Goal: Task Accomplishment & Management: Manage account settings

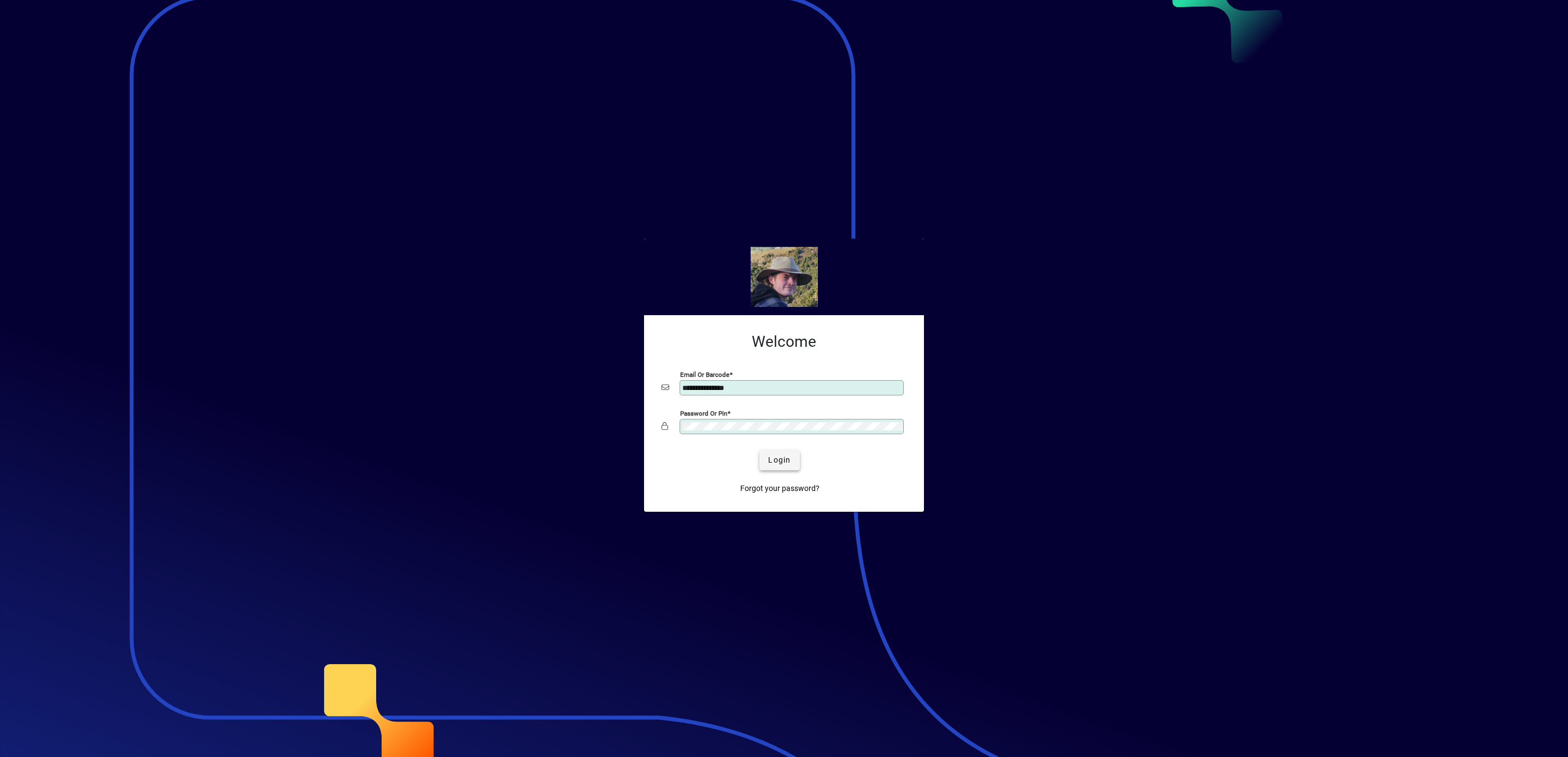
click at [781, 458] on span "Login" at bounding box center [779, 460] width 22 height 11
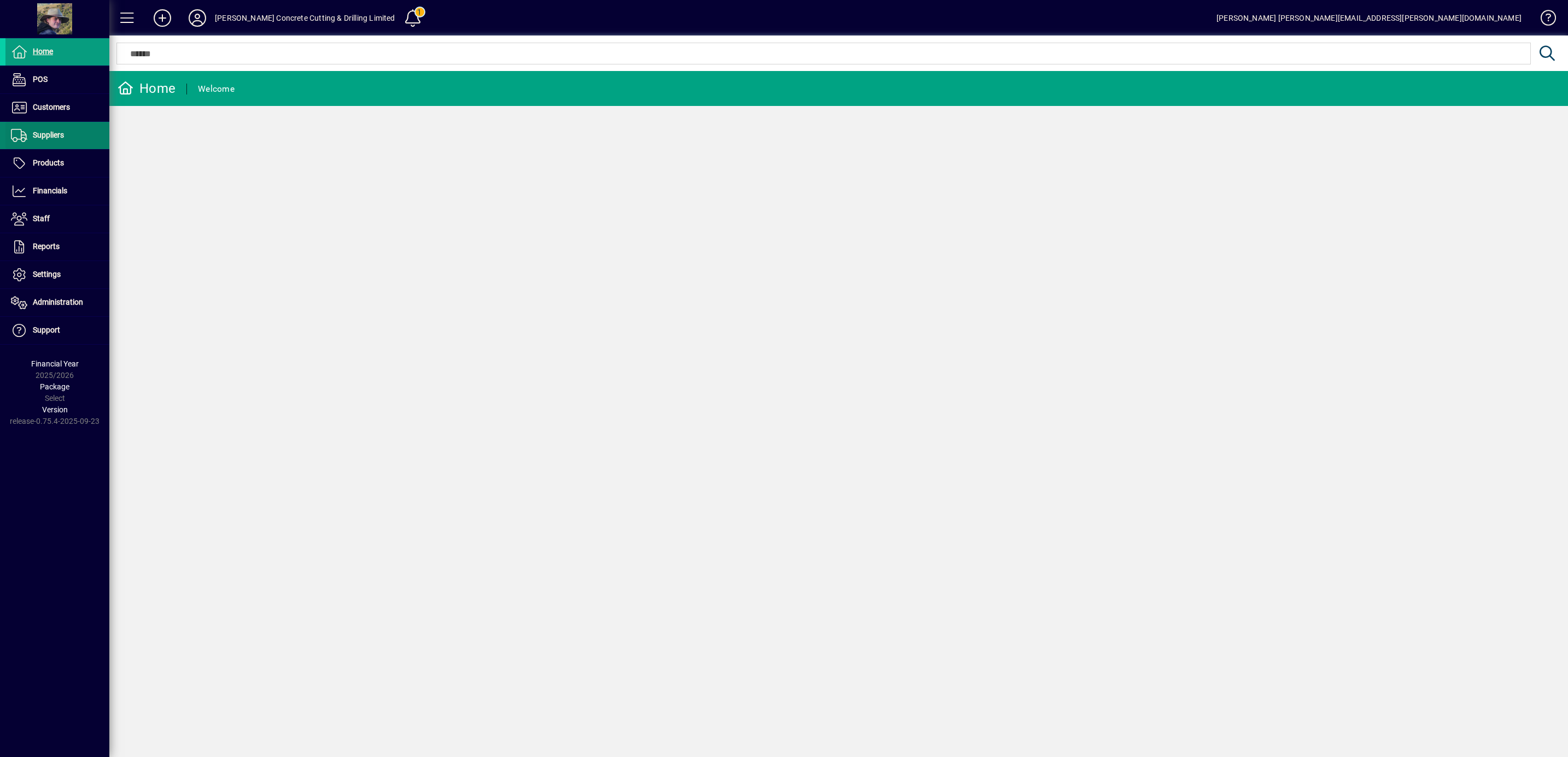
click at [56, 133] on span "Suppliers" at bounding box center [48, 134] width 31 height 8
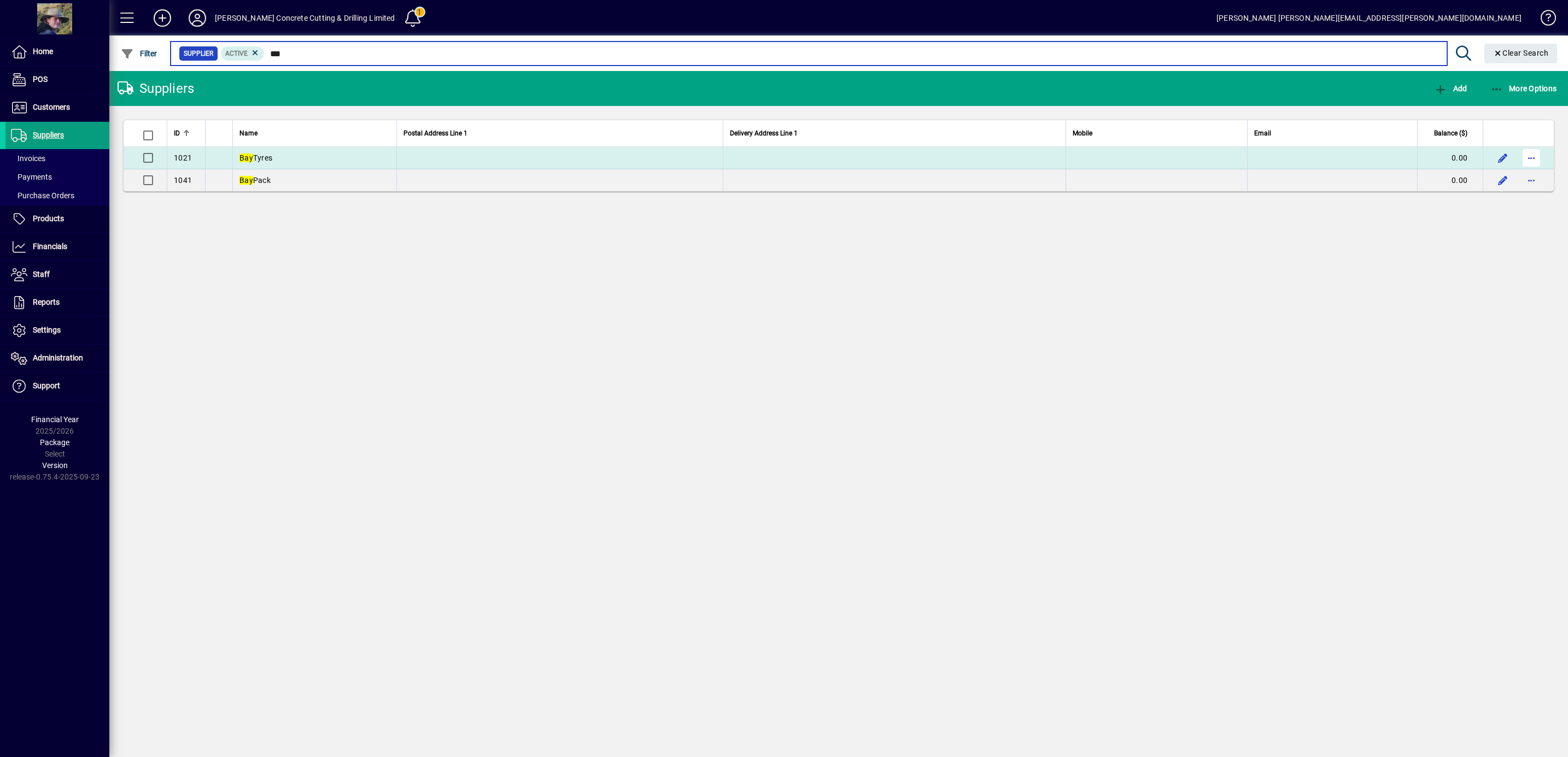
type input "***"
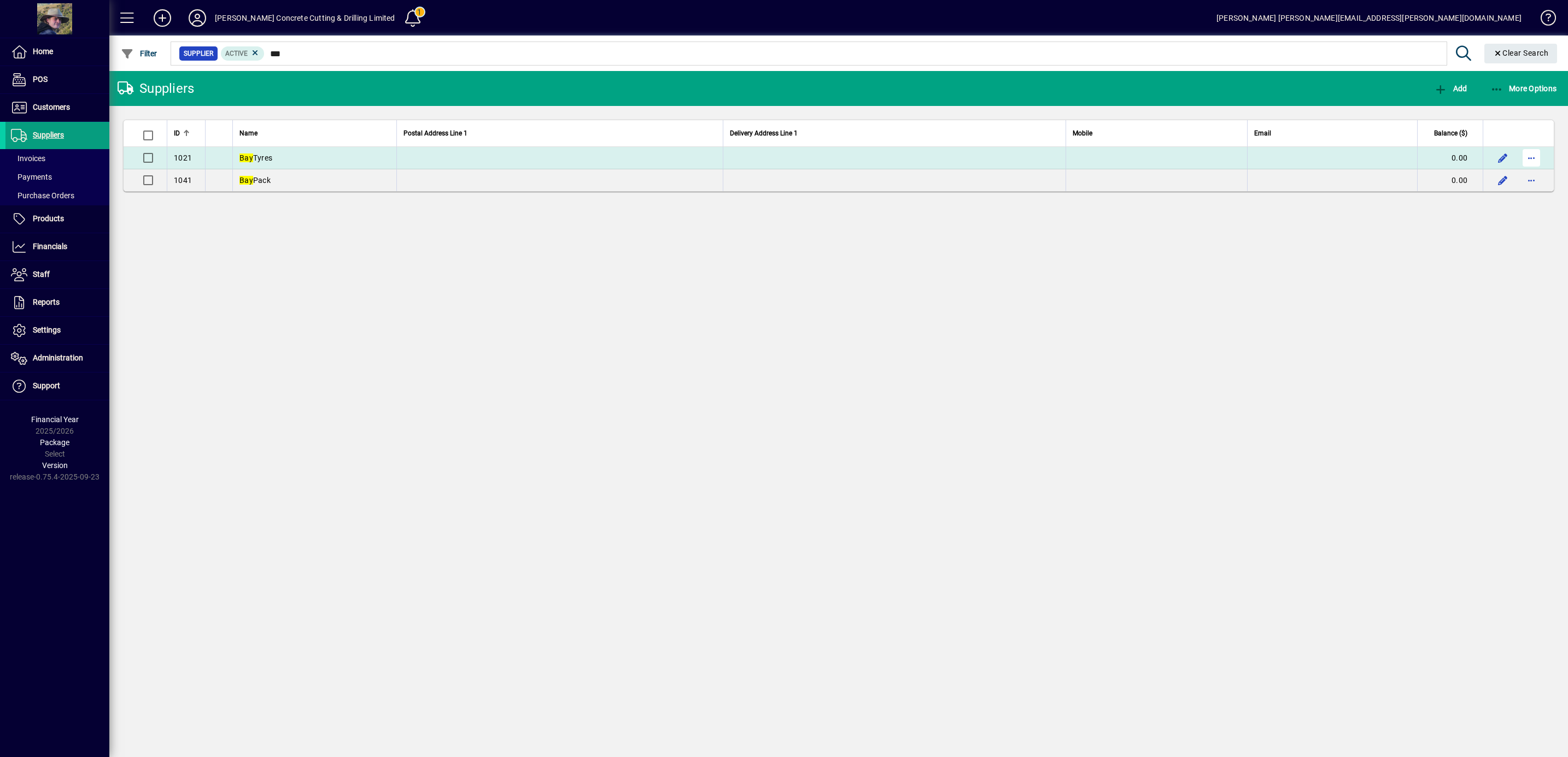
click at [1529, 162] on span "button" at bounding box center [1531, 158] width 26 height 26
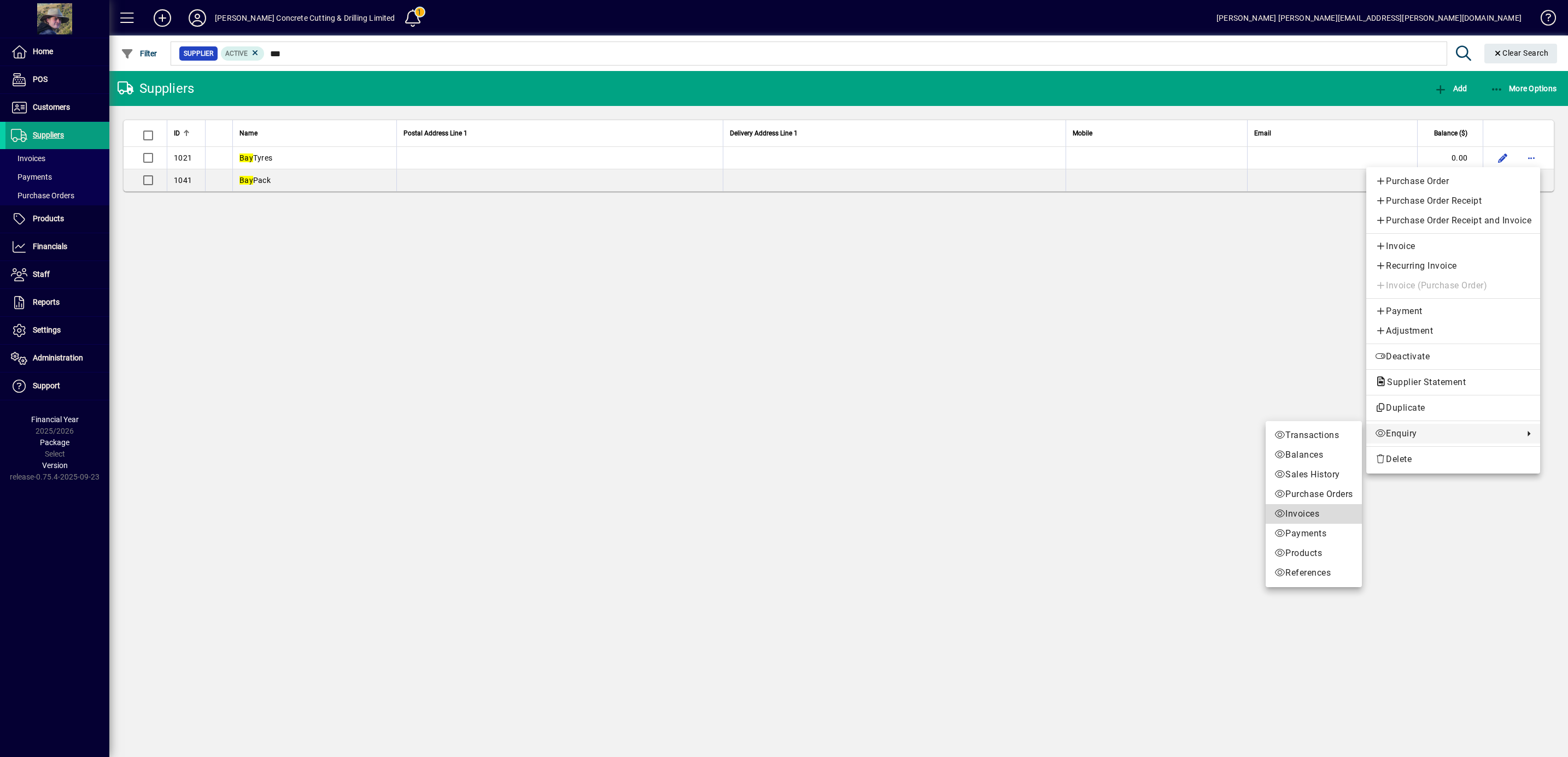
click at [1312, 512] on span "Invoices" at bounding box center [1313, 514] width 79 height 13
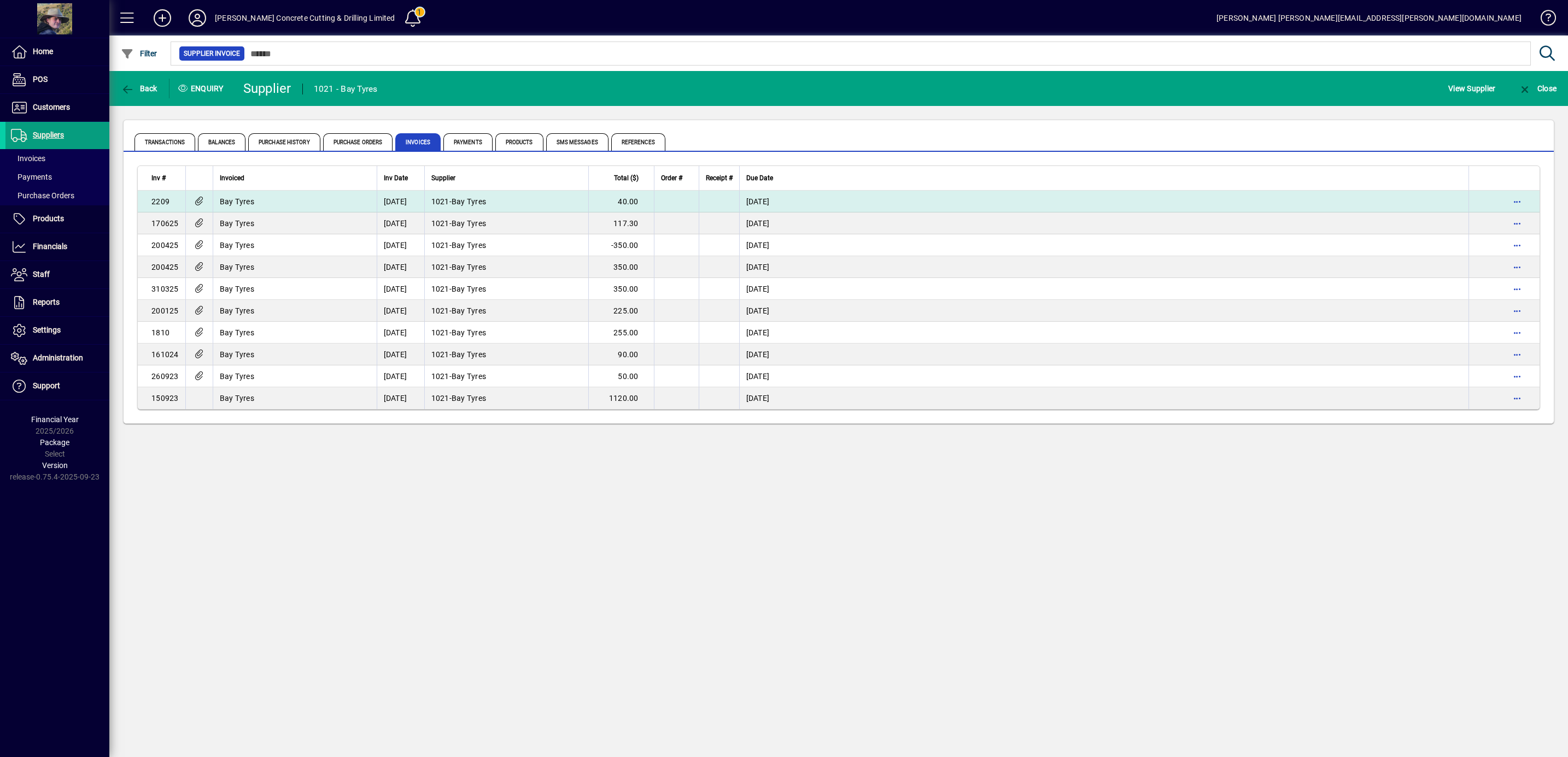
click at [211, 198] on td at bounding box center [199, 201] width 27 height 22
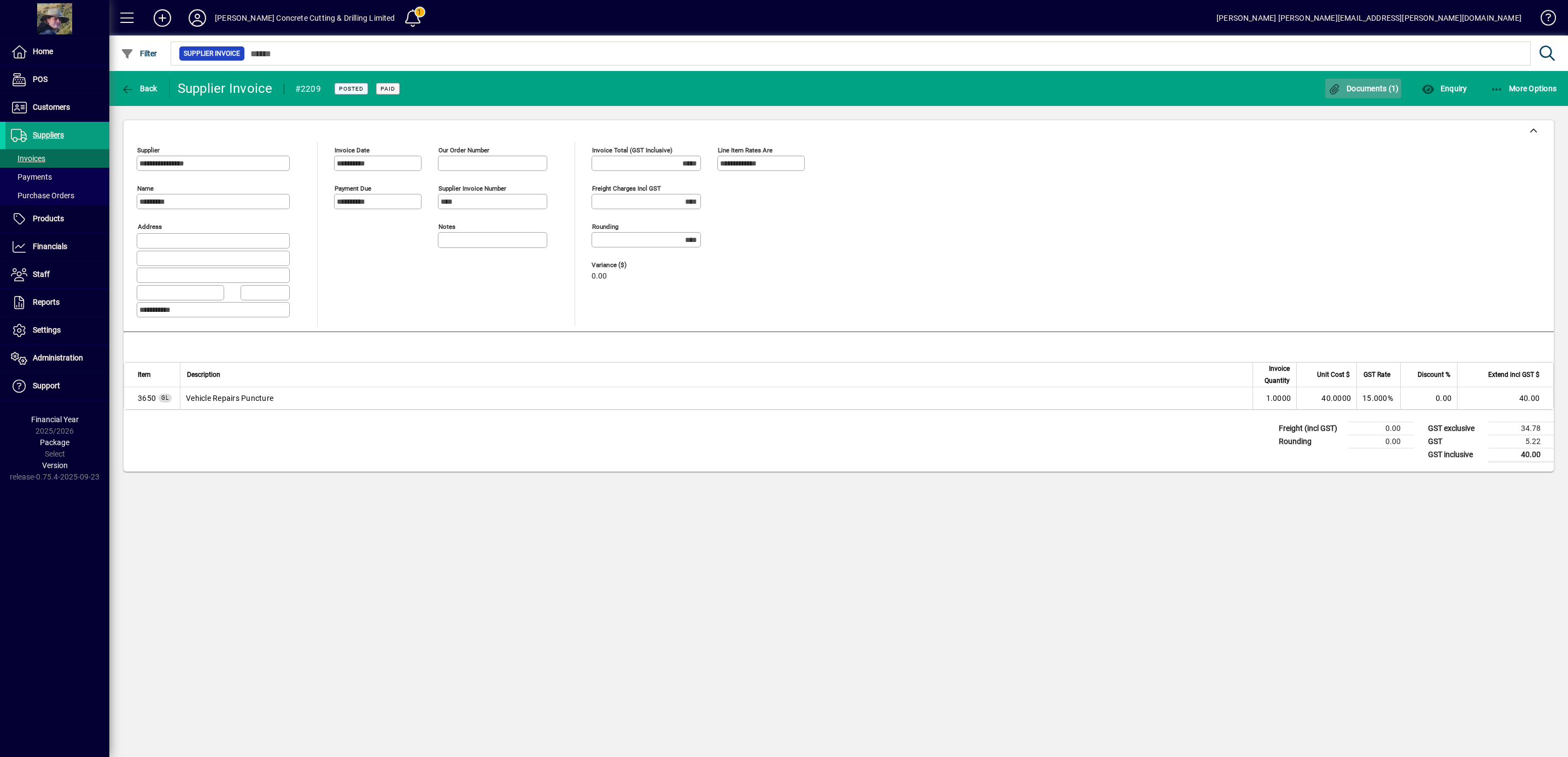
click at [1353, 86] on span "Documents (1)" at bounding box center [1364, 88] width 71 height 8
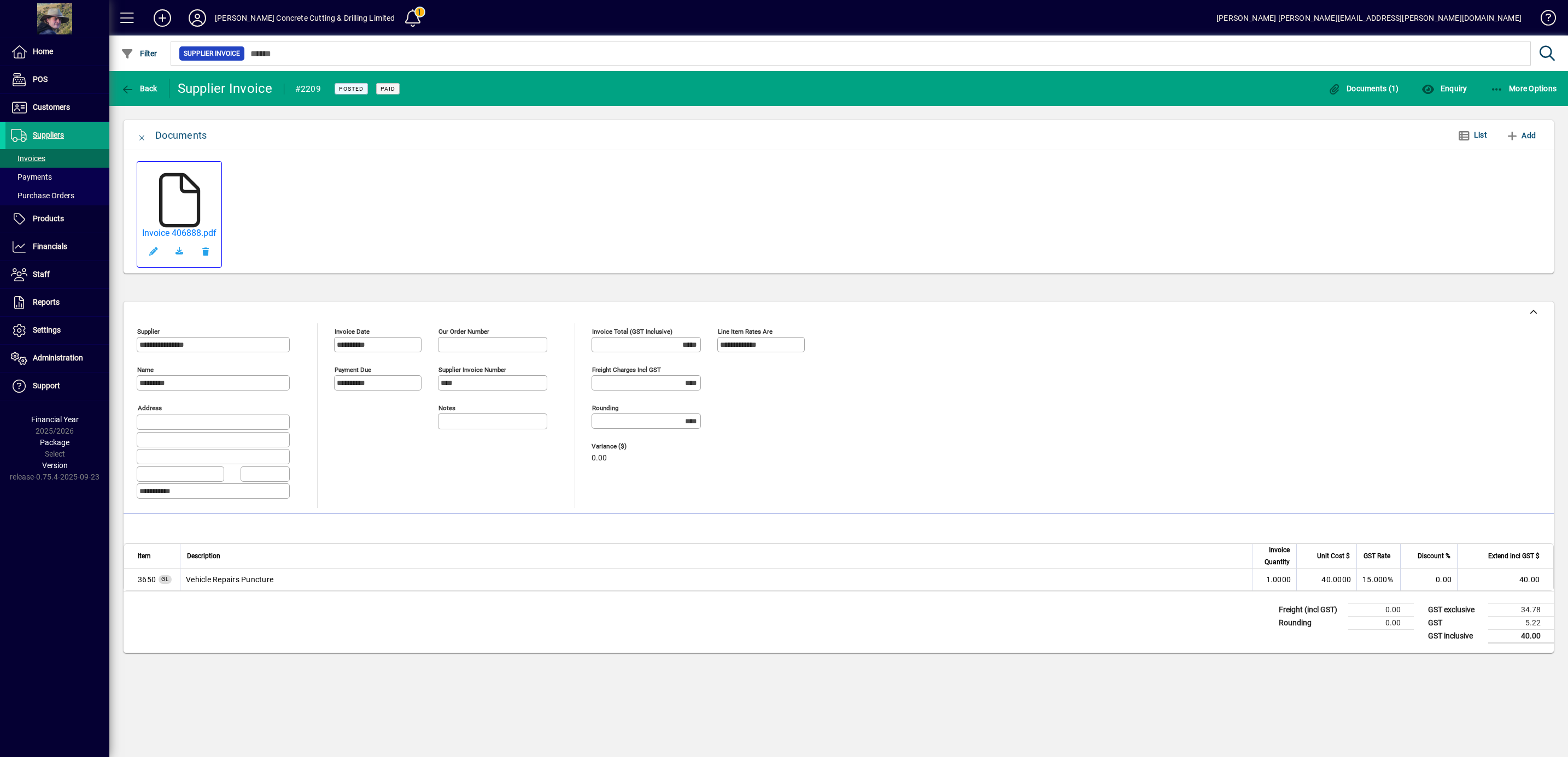
click at [195, 203] on icon at bounding box center [179, 200] width 54 height 54
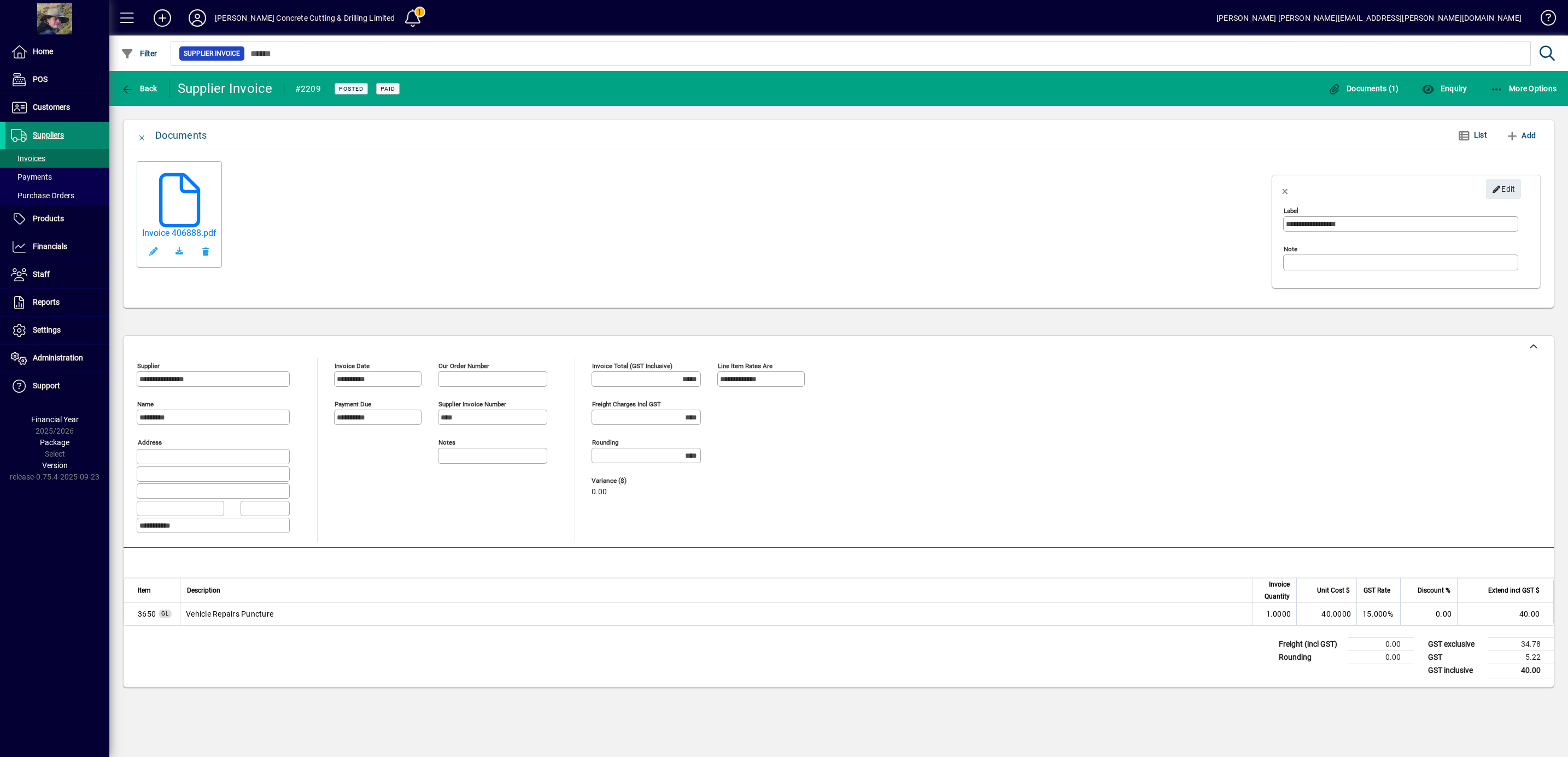
click at [55, 133] on span "Suppliers" at bounding box center [48, 134] width 31 height 8
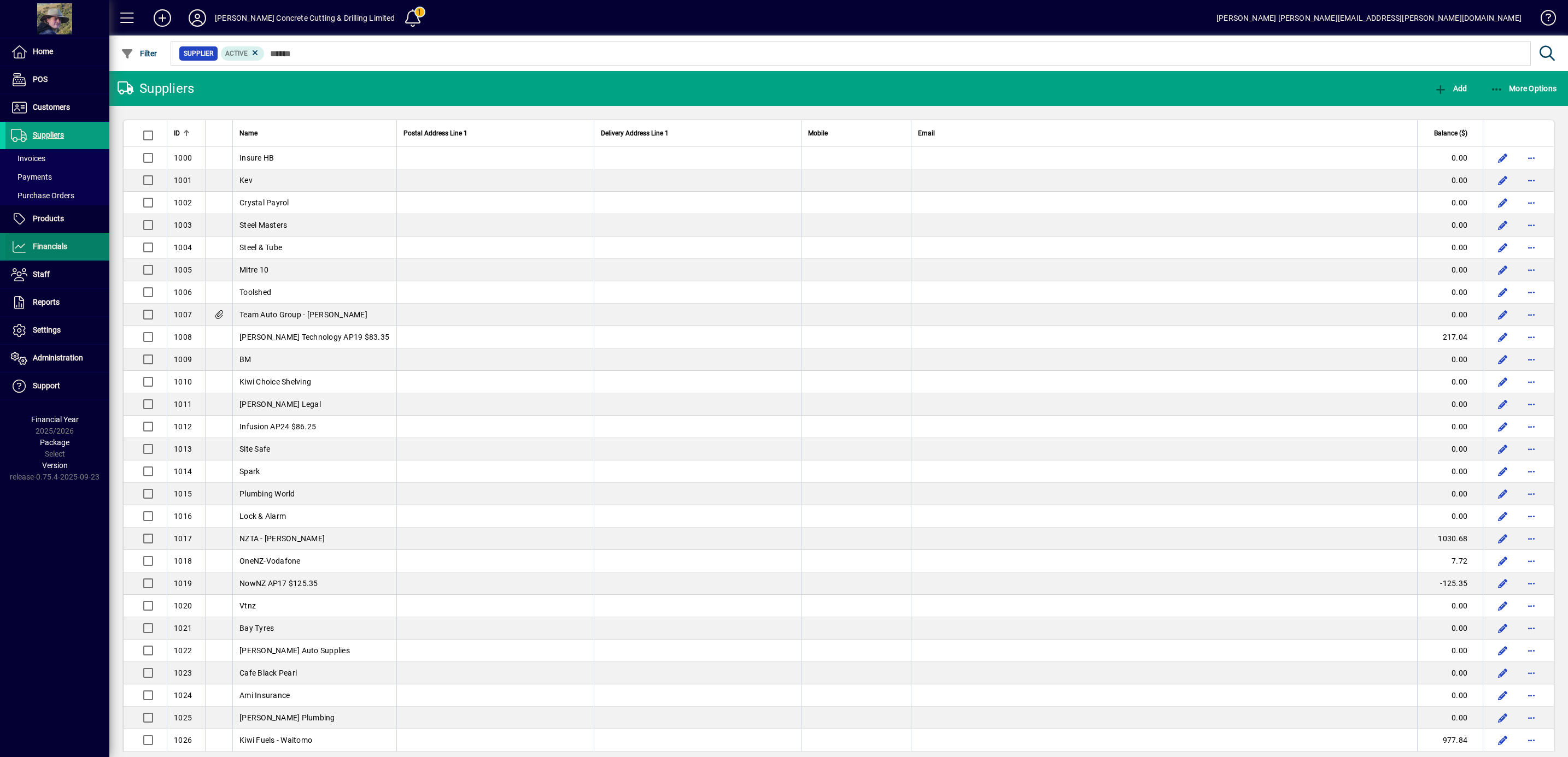
click at [52, 247] on span "Financials" at bounding box center [50, 245] width 35 height 8
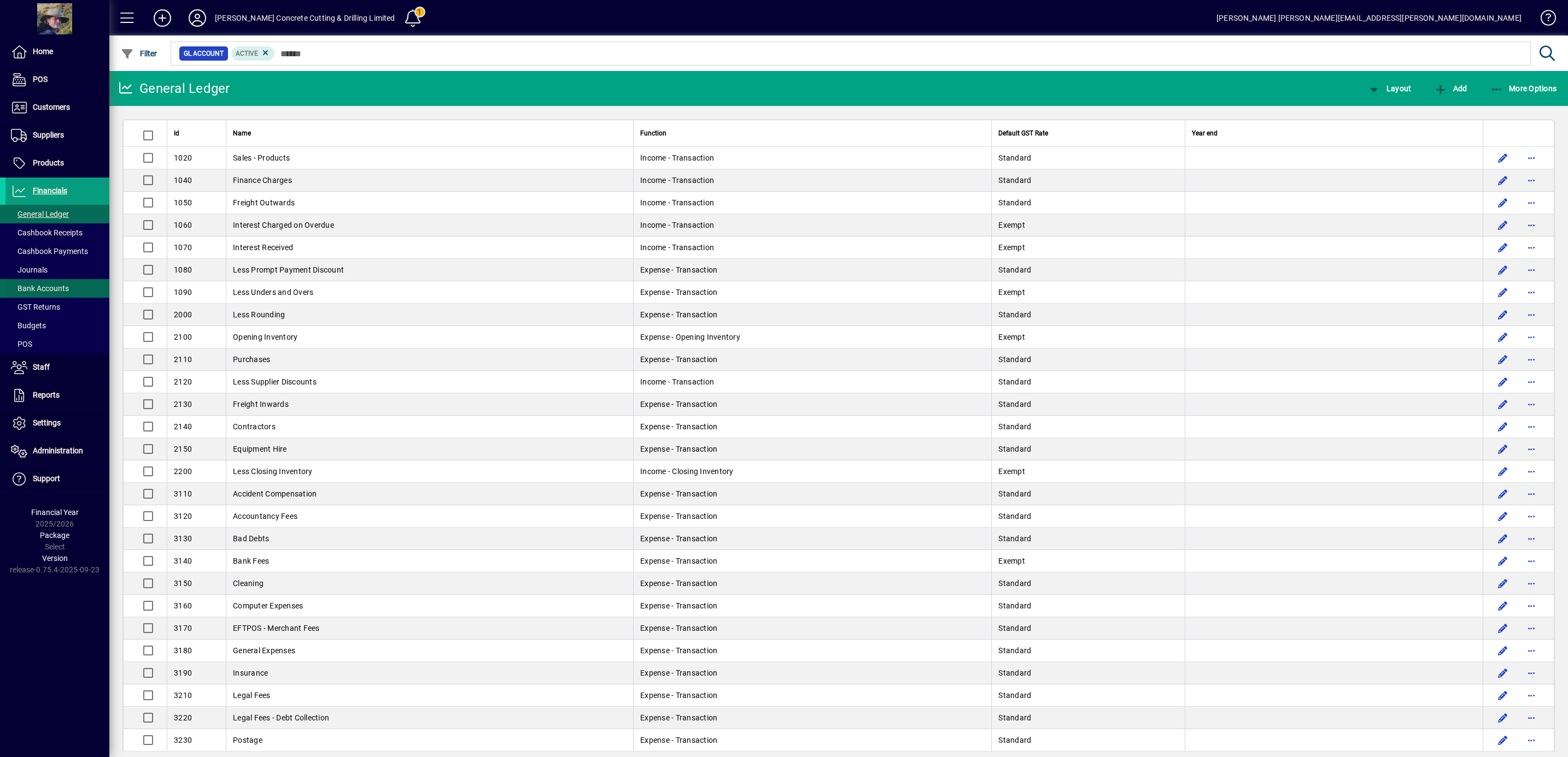
click at [47, 289] on span "Bank Accounts" at bounding box center [40, 288] width 58 height 8
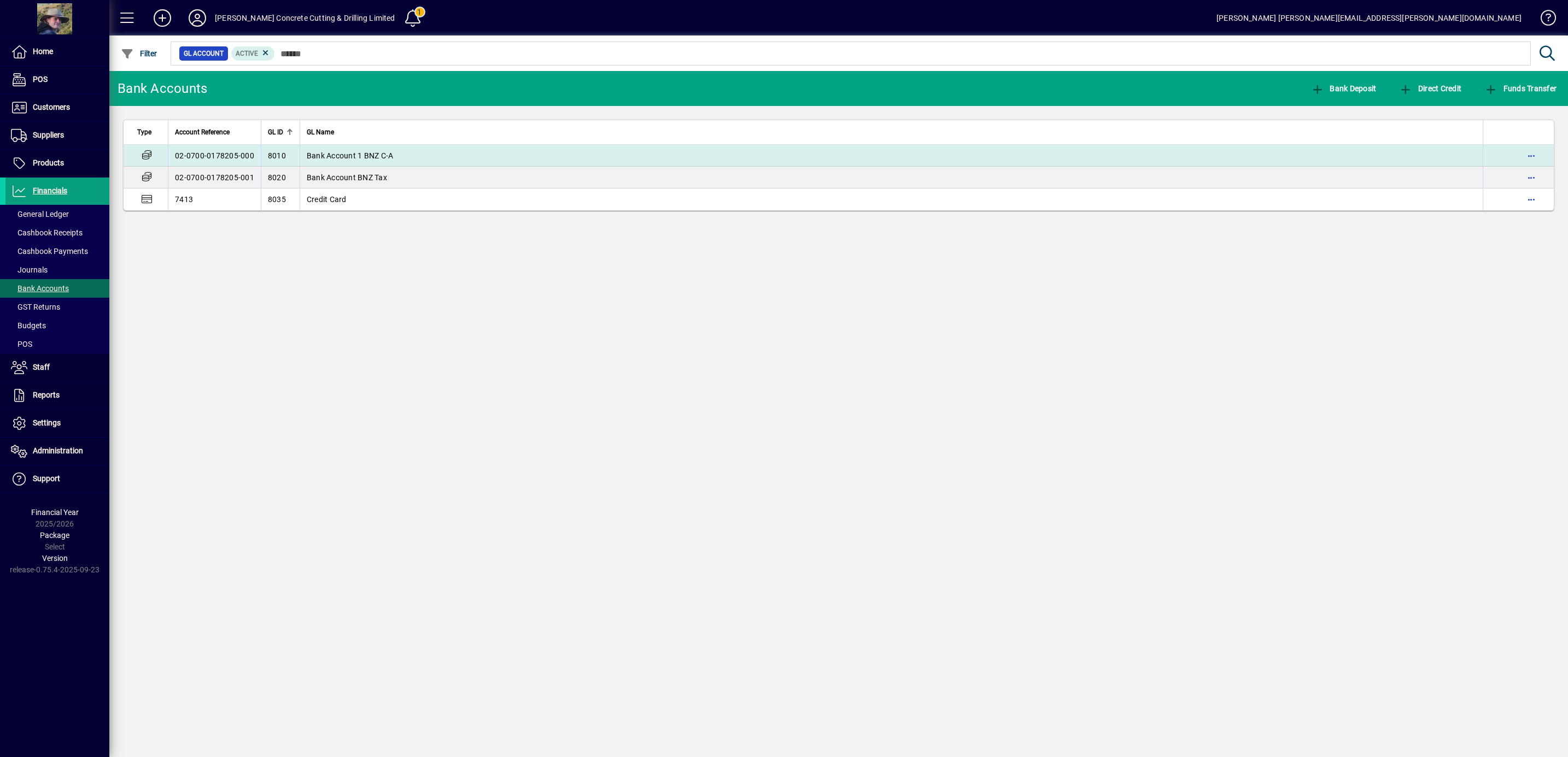
click at [335, 149] on td "Bank Account 1 BNZ C-A" at bounding box center [891, 156] width 1183 height 22
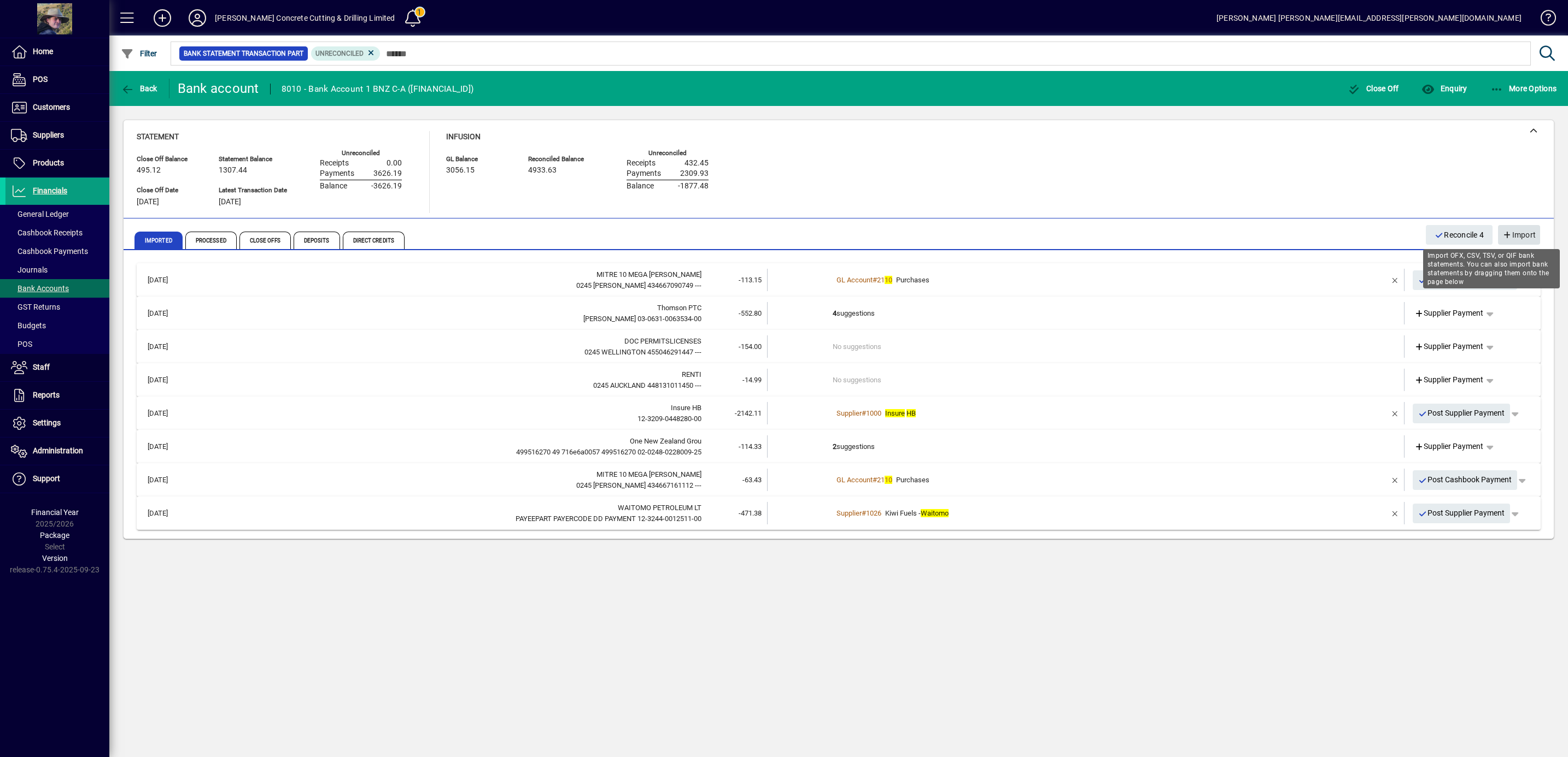
click at [1516, 236] on span "Import" at bounding box center [1519, 234] width 34 height 18
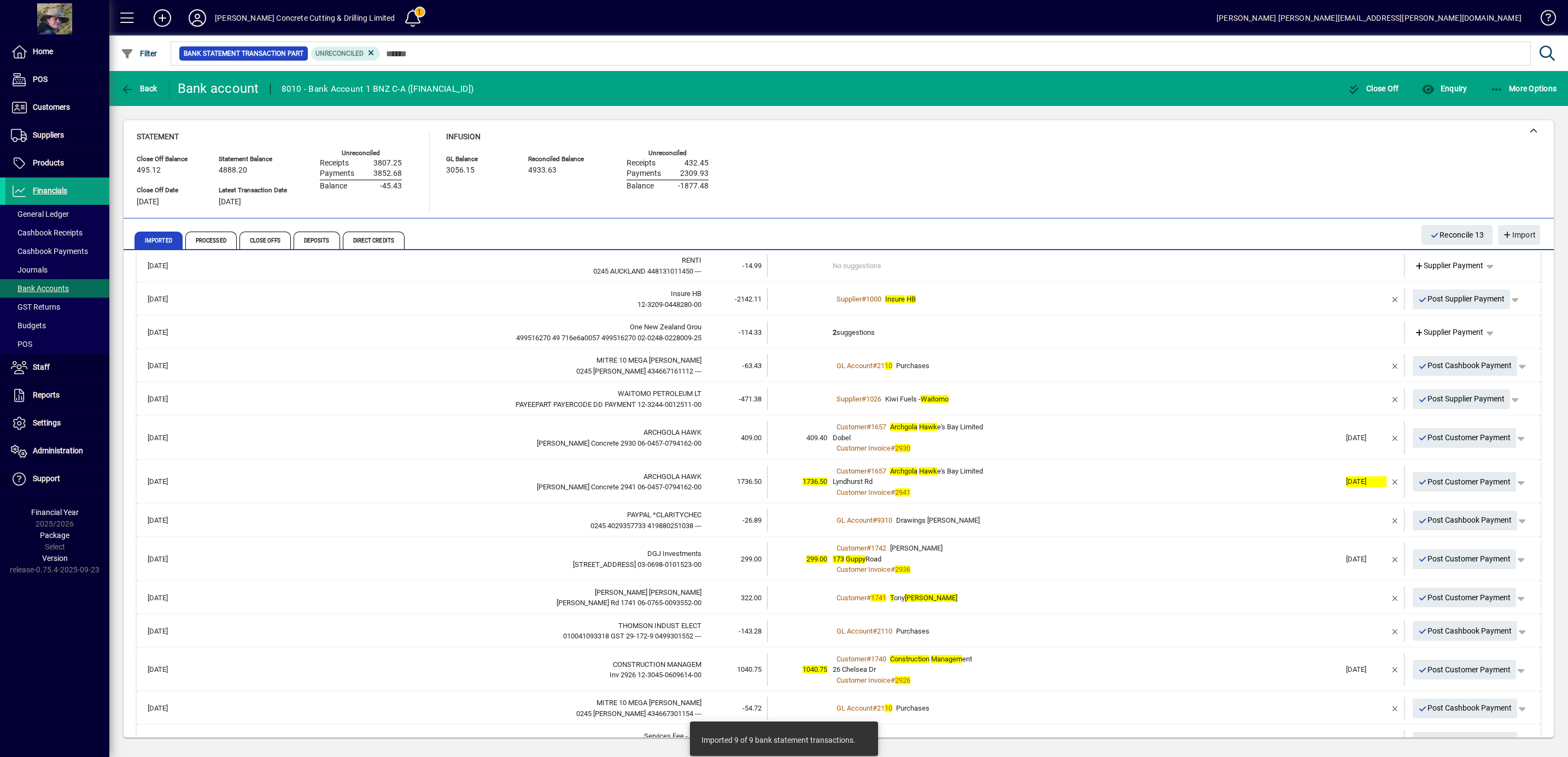
scroll to position [142, 0]
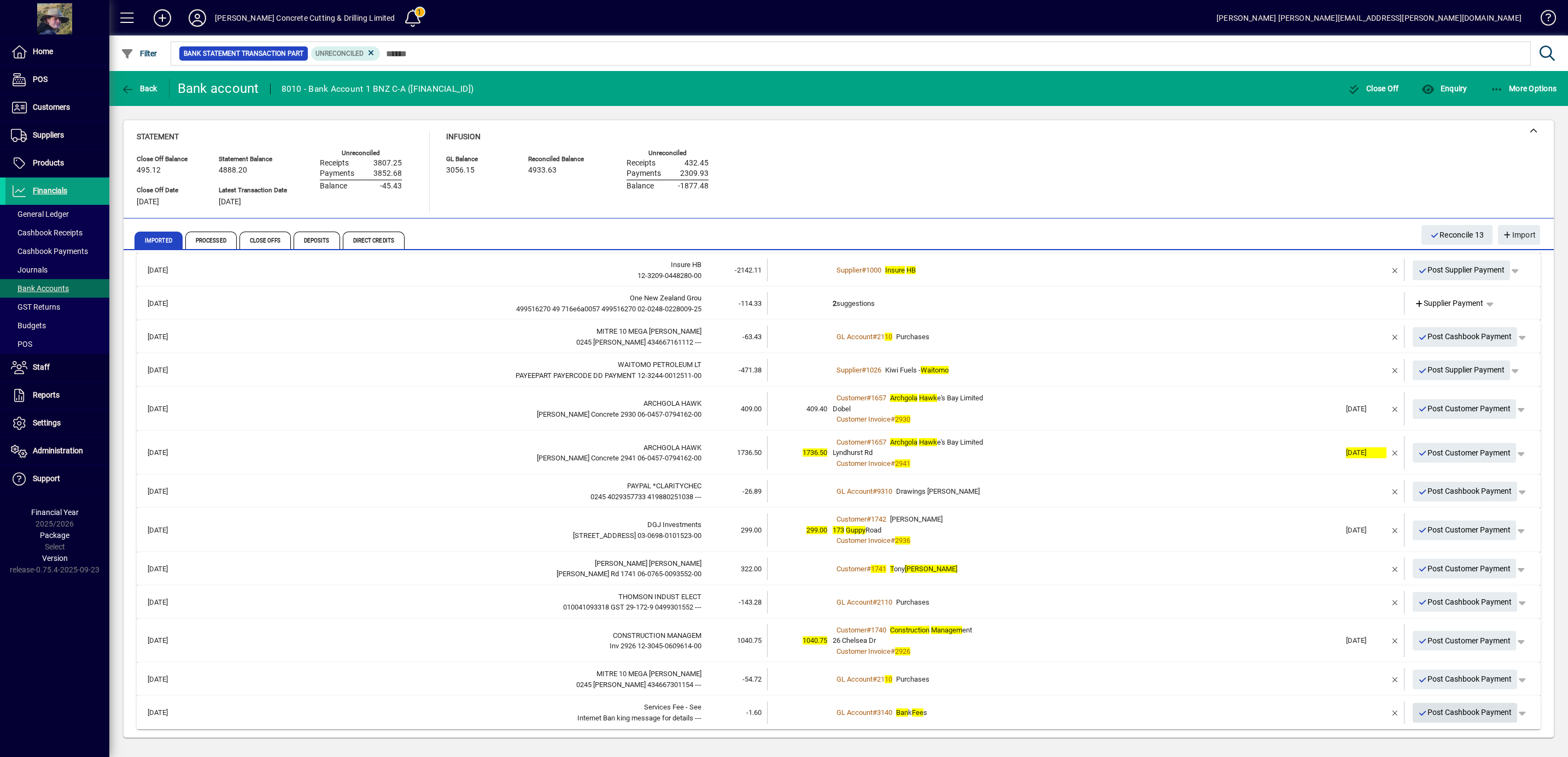
click at [1480, 710] on span "Post Cashbook Payment" at bounding box center [1465, 712] width 94 height 18
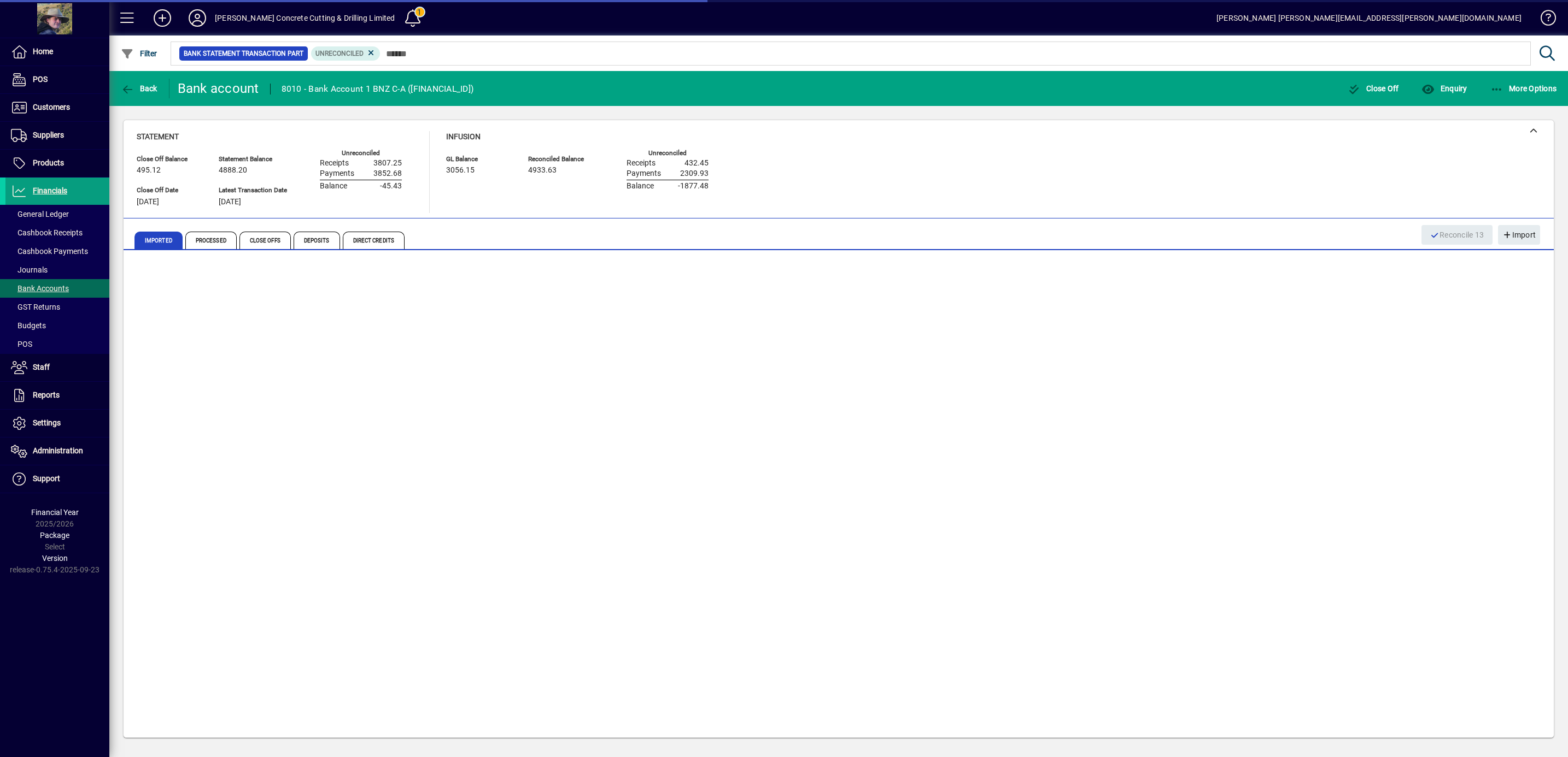
scroll to position [110, 0]
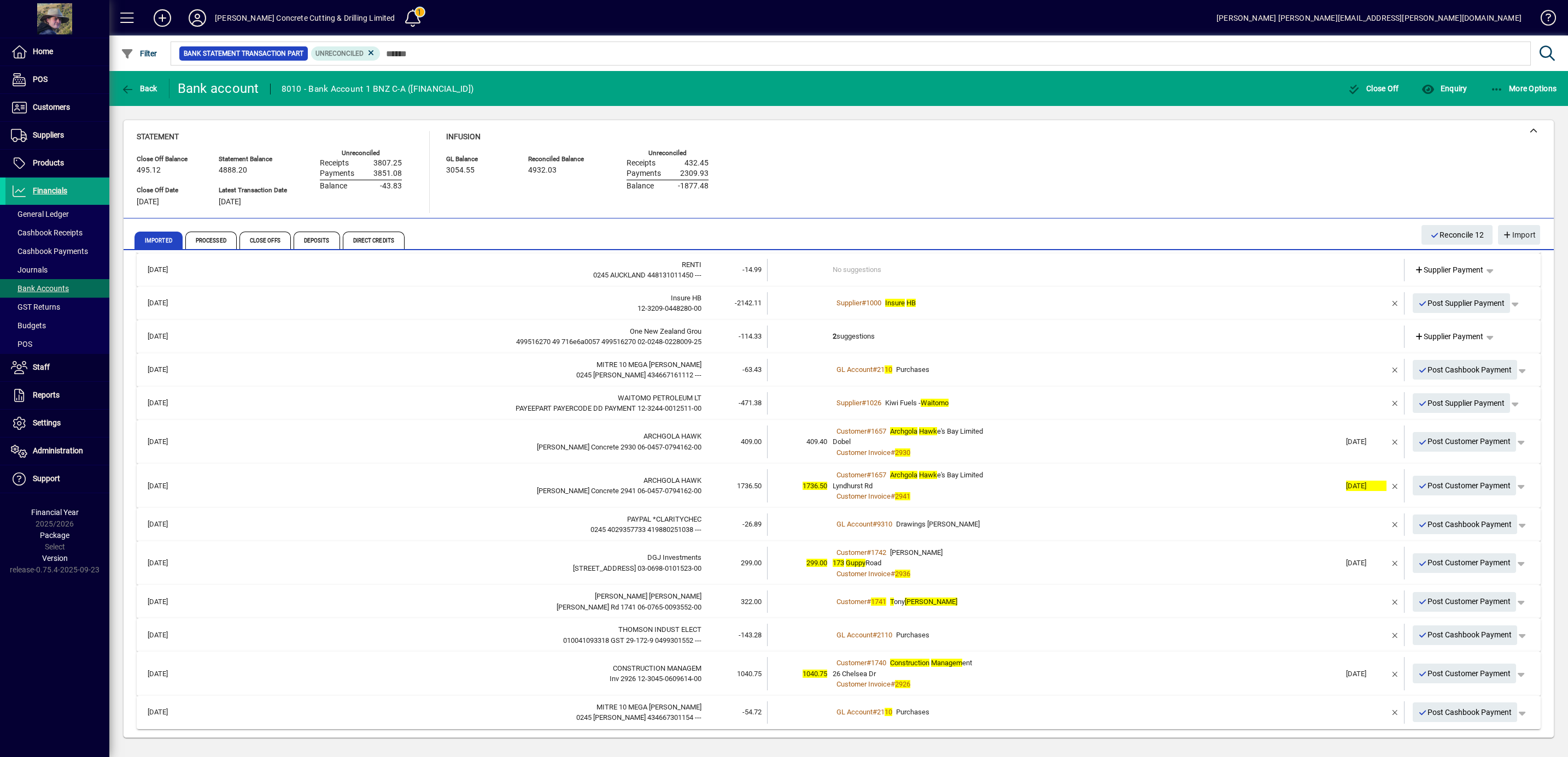
click at [1035, 669] on div "26 Chelsea Dr" at bounding box center [1086, 675] width 508 height 11
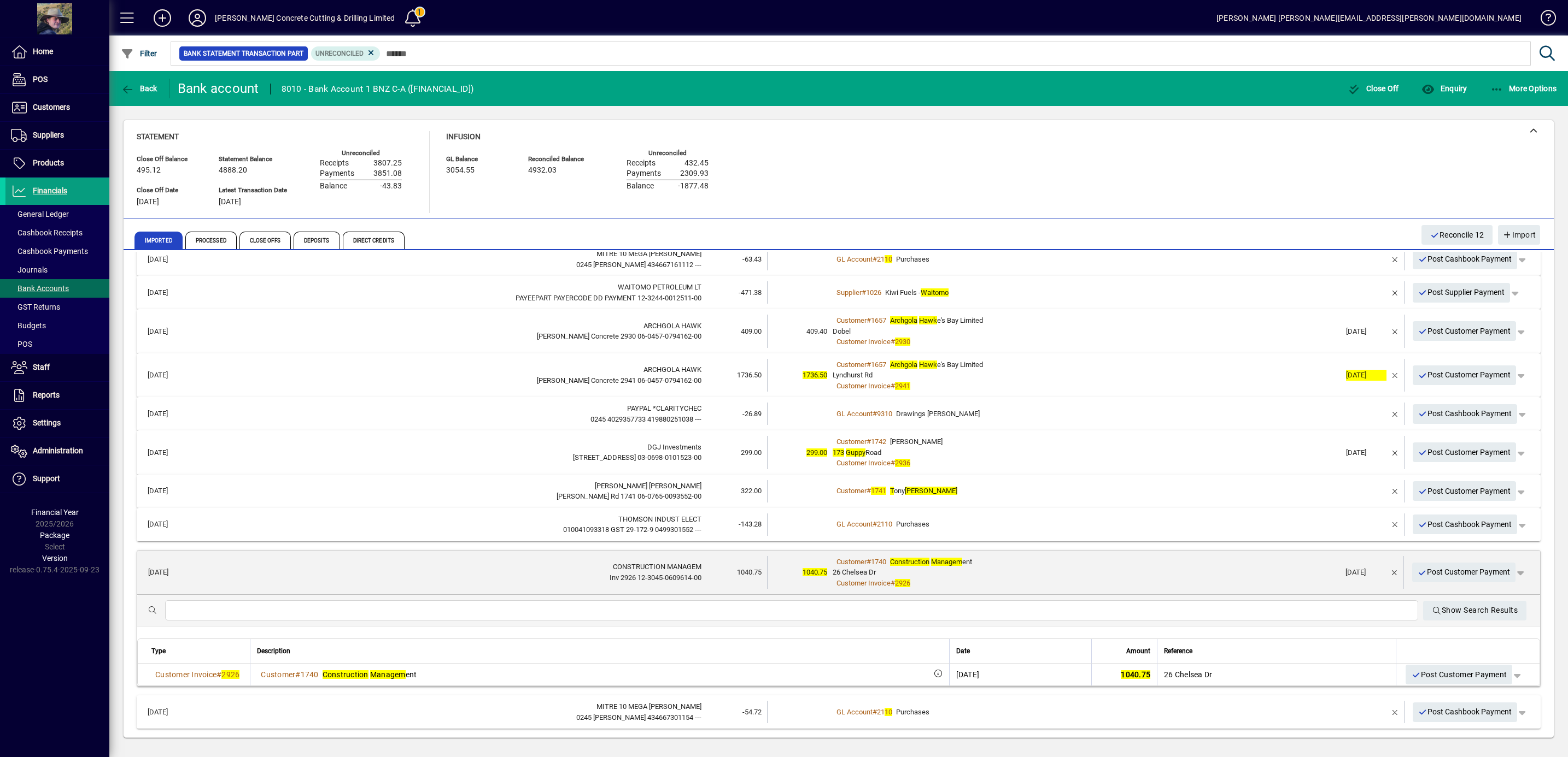
scroll to position [221, 0]
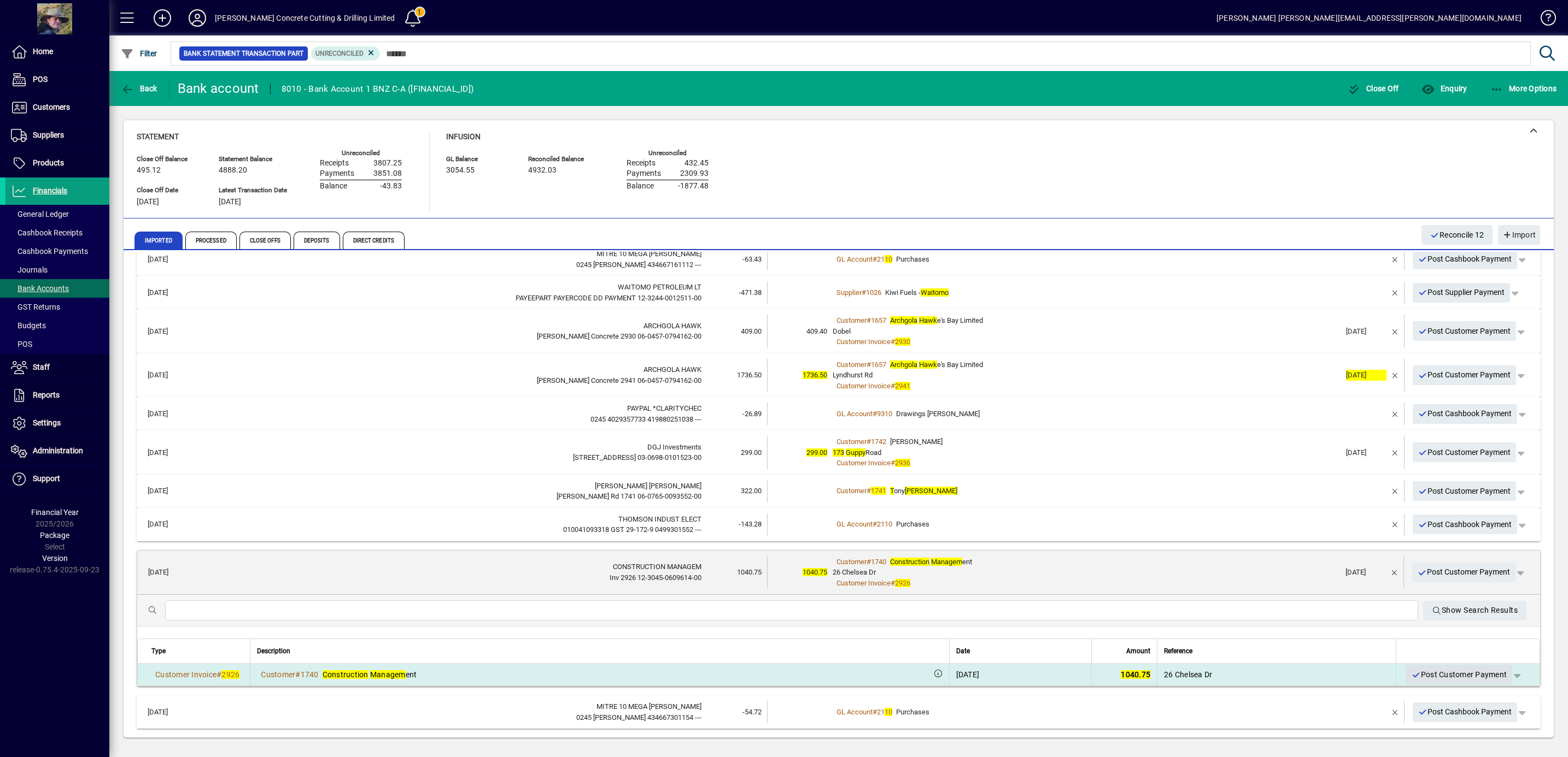
click at [1437, 675] on span "Post Customer Payment" at bounding box center [1458, 675] width 96 height 18
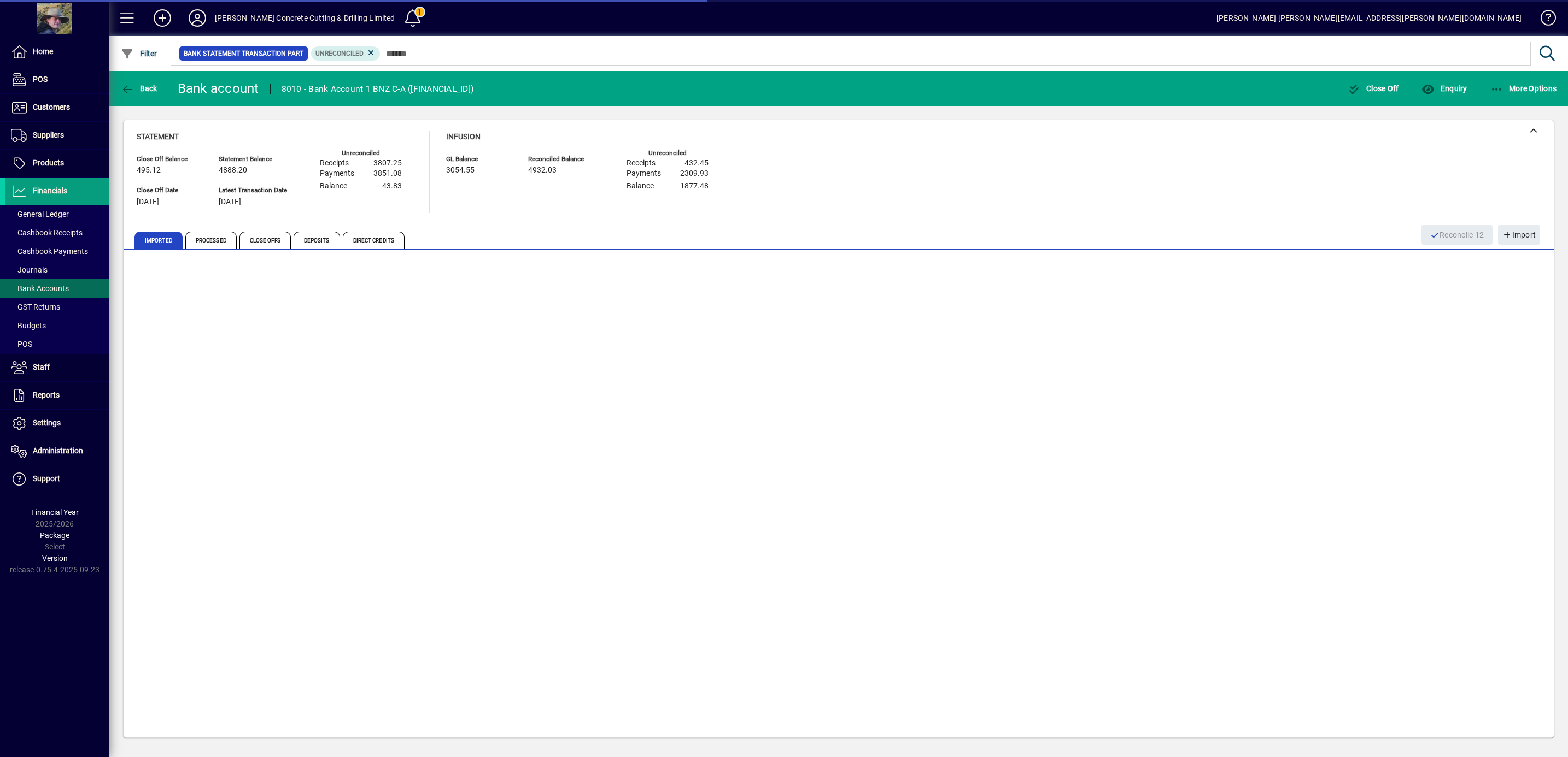
scroll to position [66, 0]
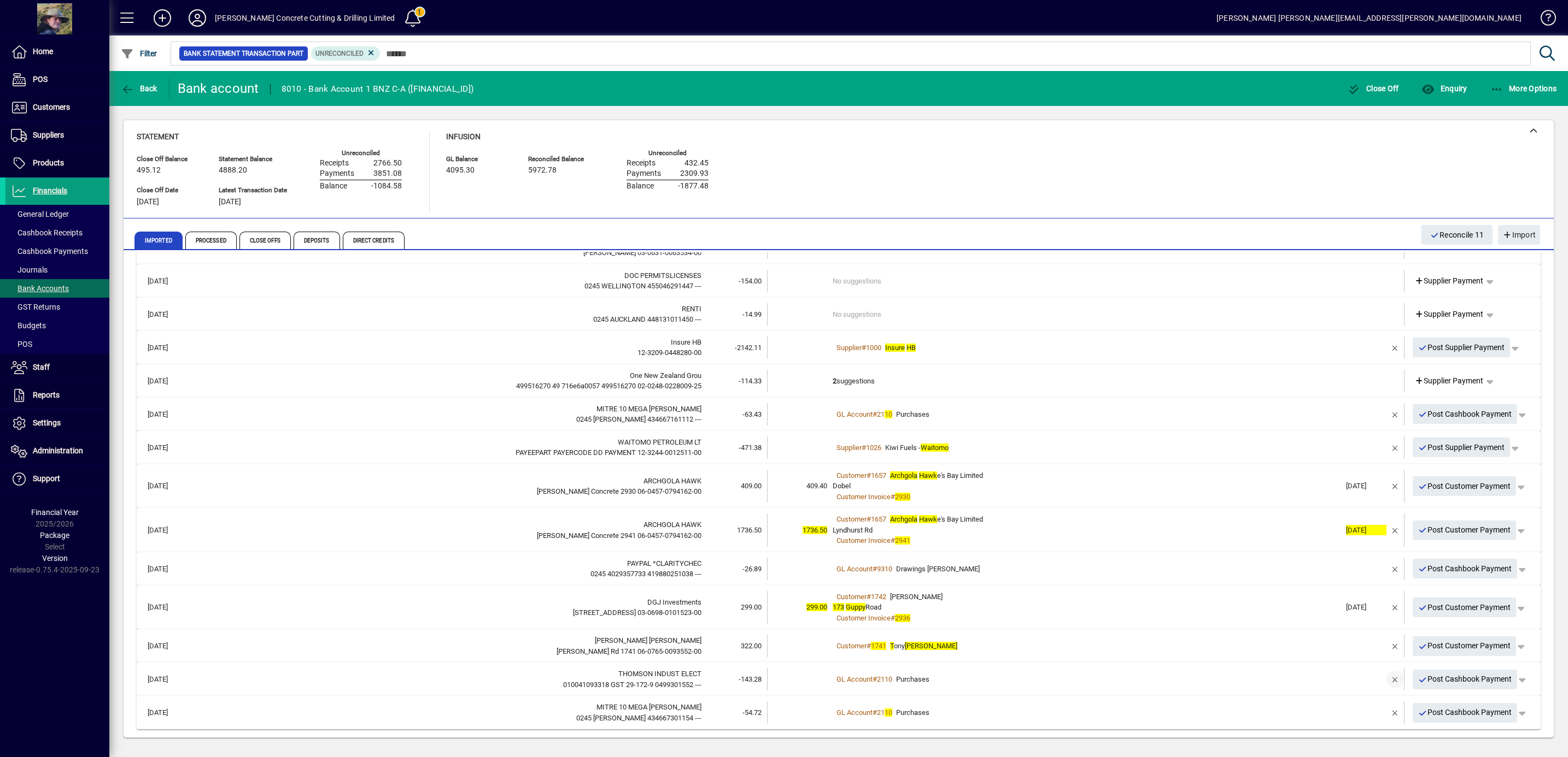
click at [1381, 681] on span "button" at bounding box center [1395, 680] width 26 height 26
click at [1429, 678] on span "Supplier Payment" at bounding box center [1449, 679] width 69 height 11
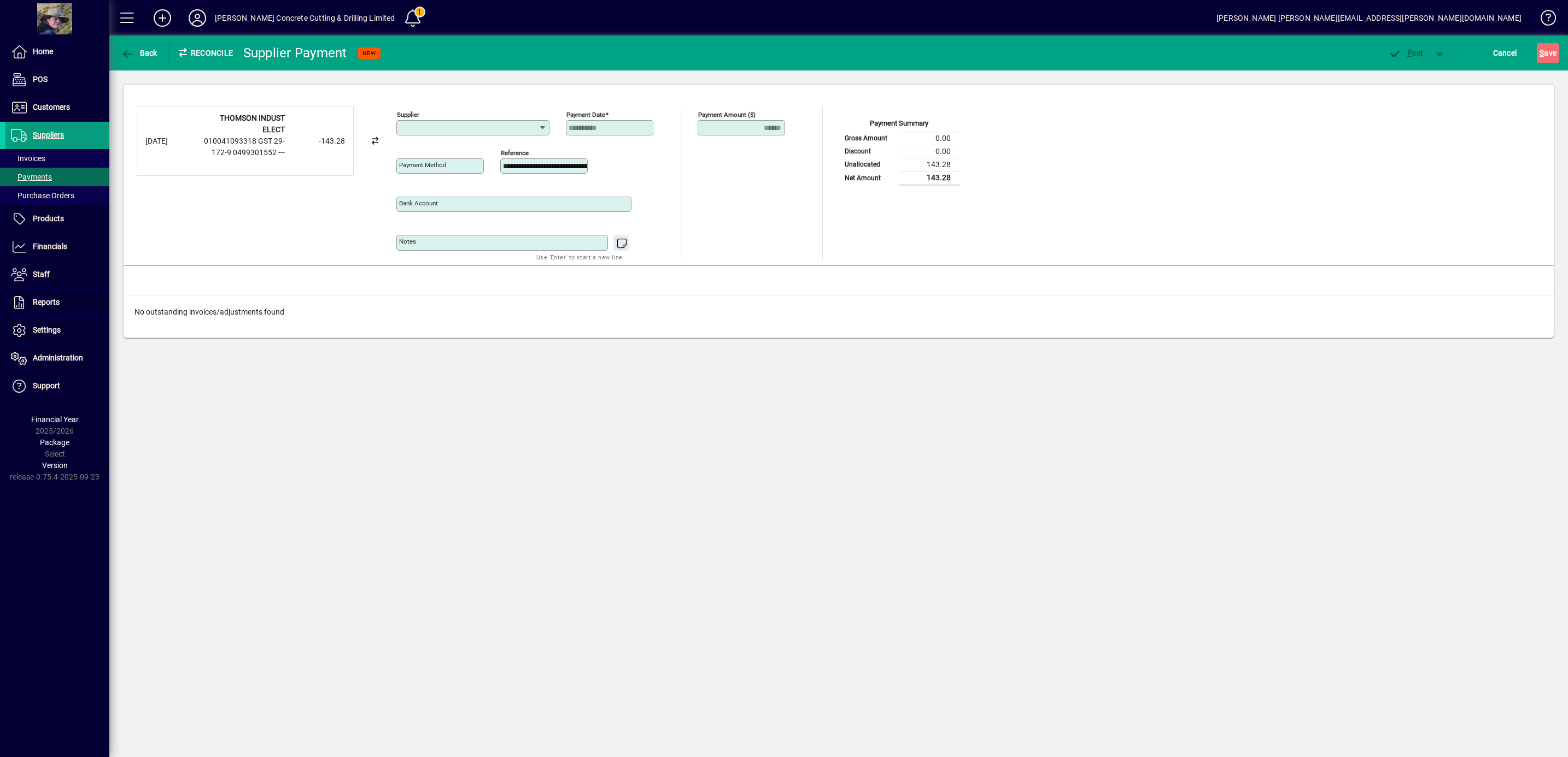
type input "**********"
click at [468, 149] on div "1034 - [PERSON_NAME] psons Power Tool" at bounding box center [480, 151] width 148 height 11
type input "**********"
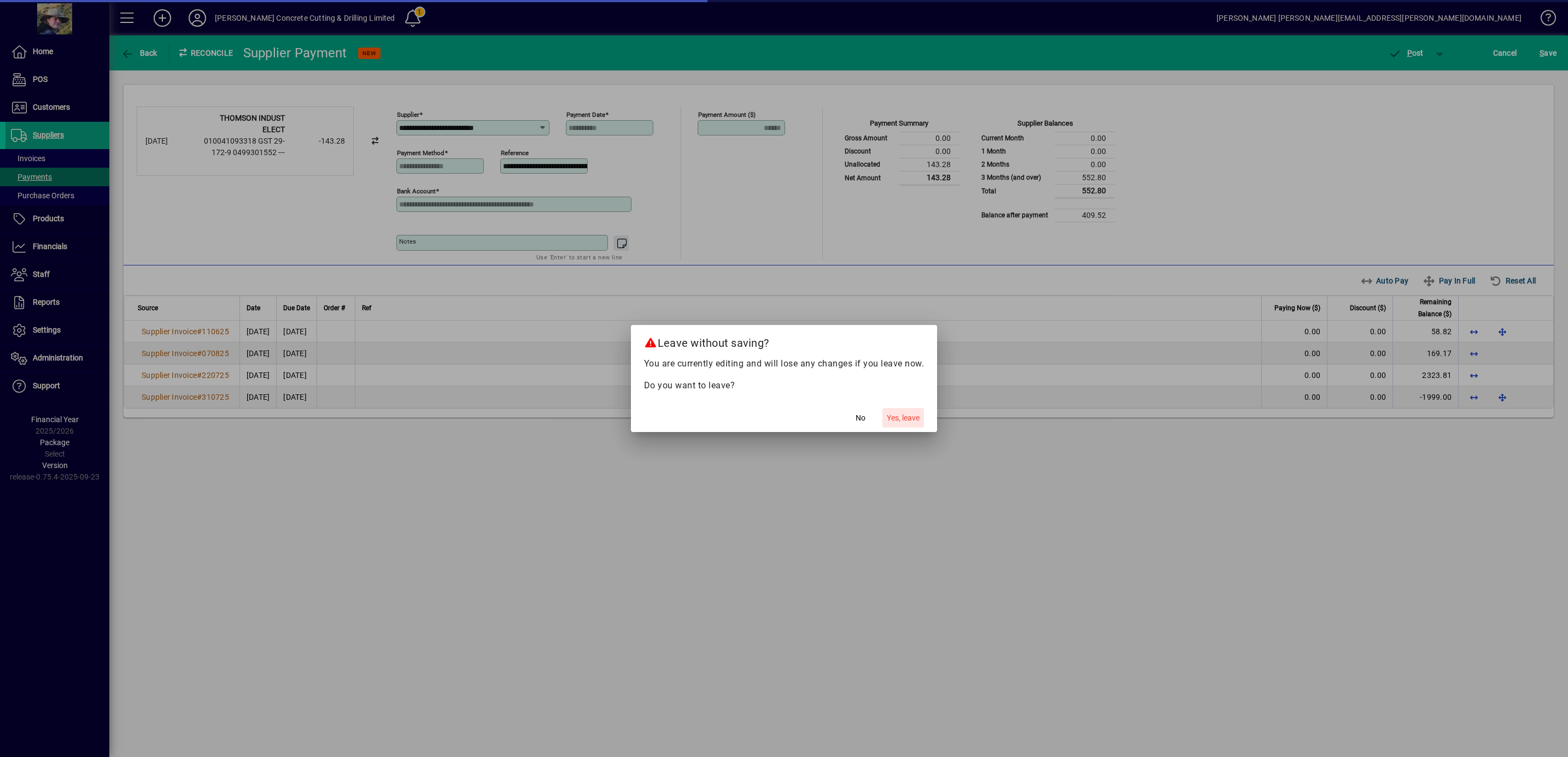
click at [918, 415] on span "Yes, leave" at bounding box center [903, 418] width 33 height 11
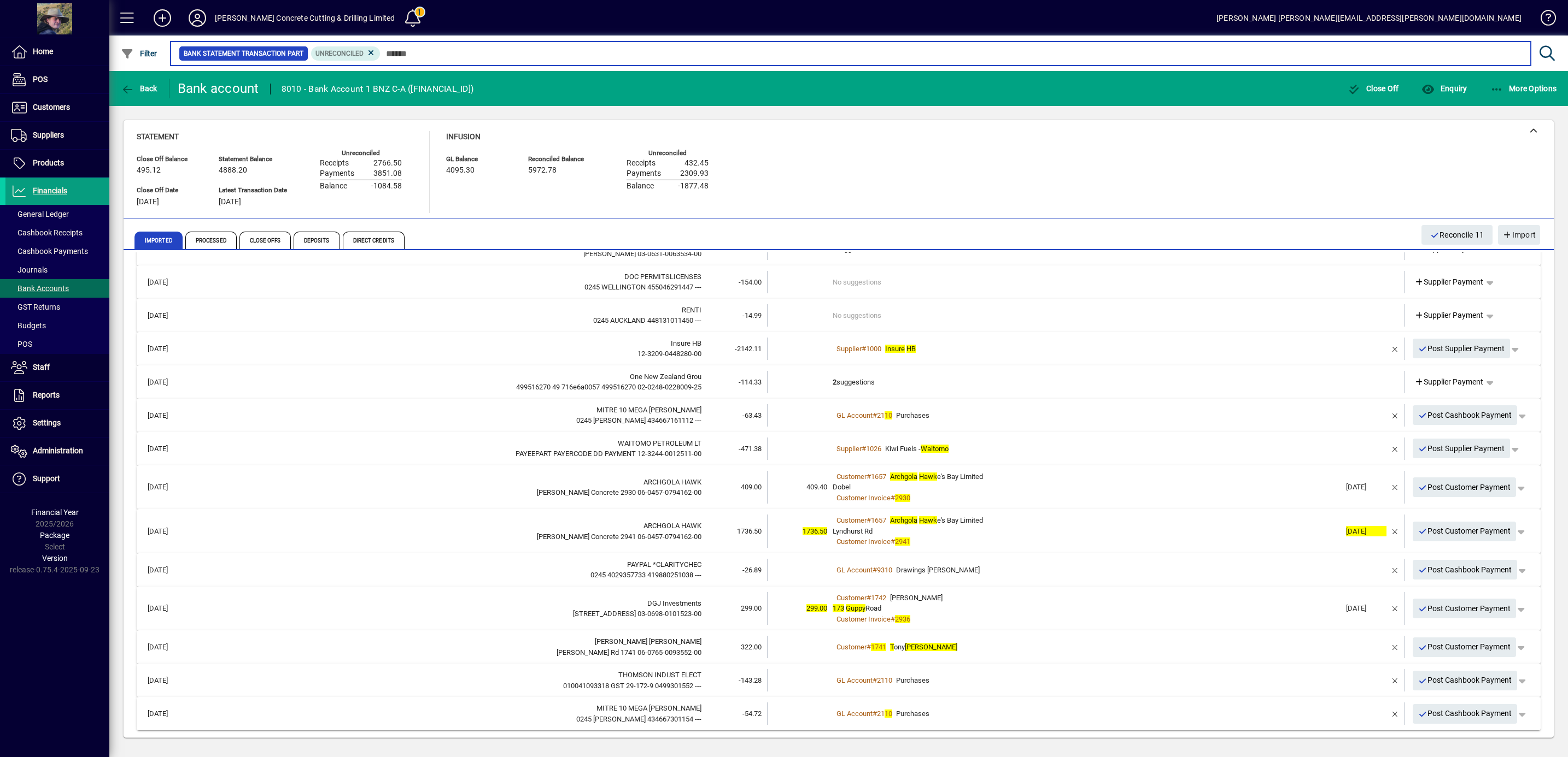
scroll to position [66, 0]
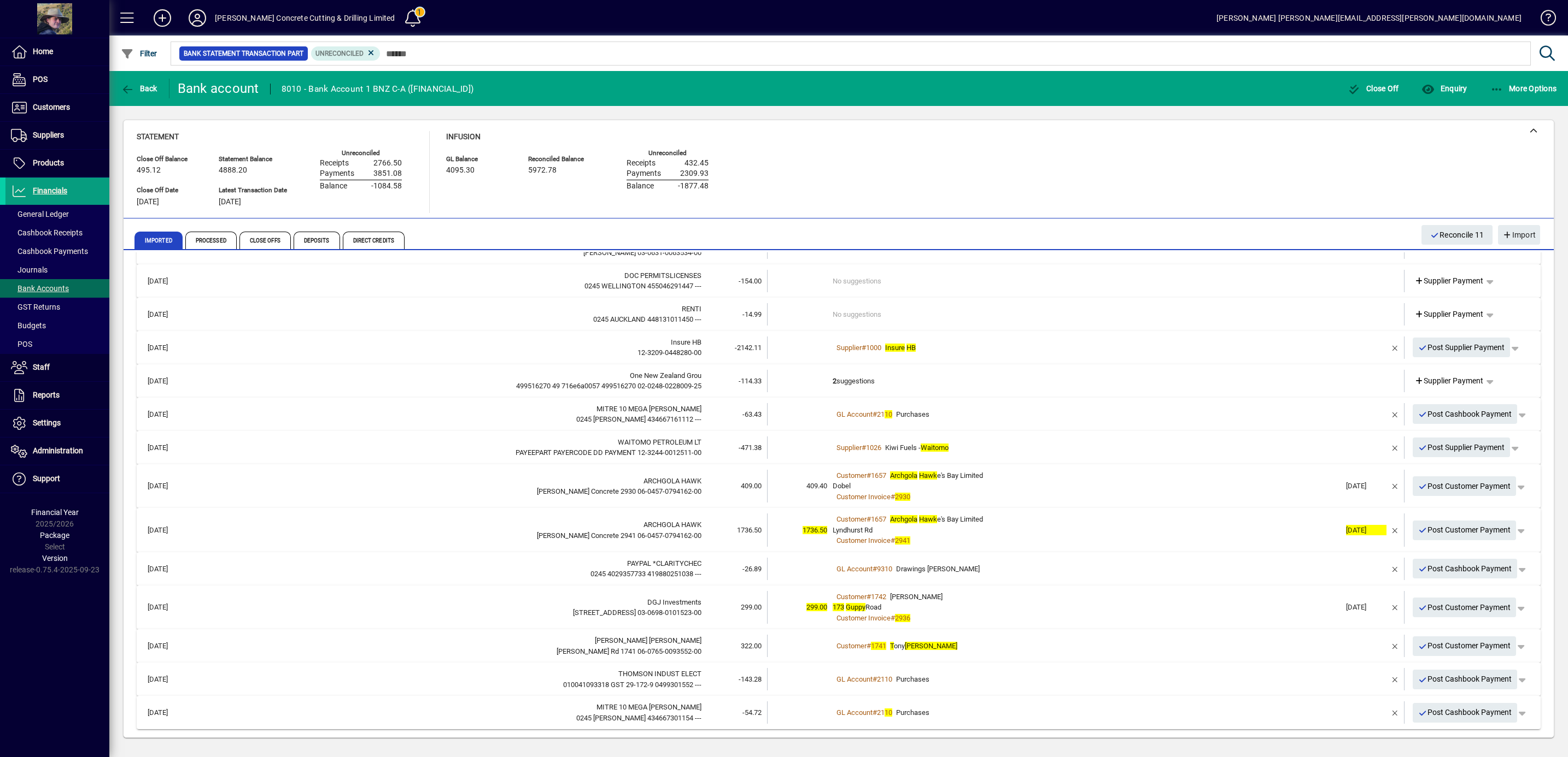
click at [940, 643] on div "Customer # 1741 T [PERSON_NAME]" at bounding box center [1086, 646] width 508 height 11
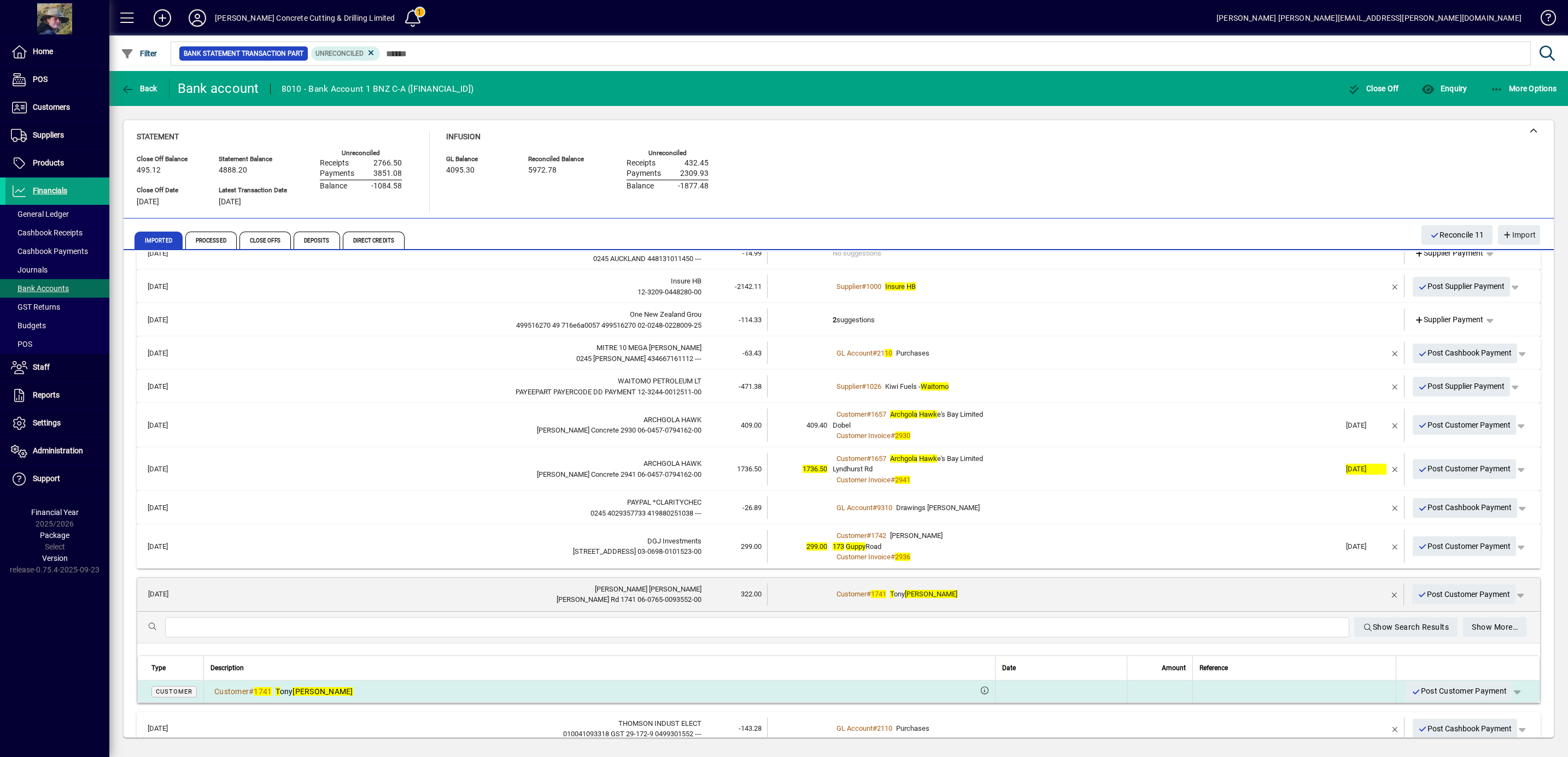
scroll to position [164, 0]
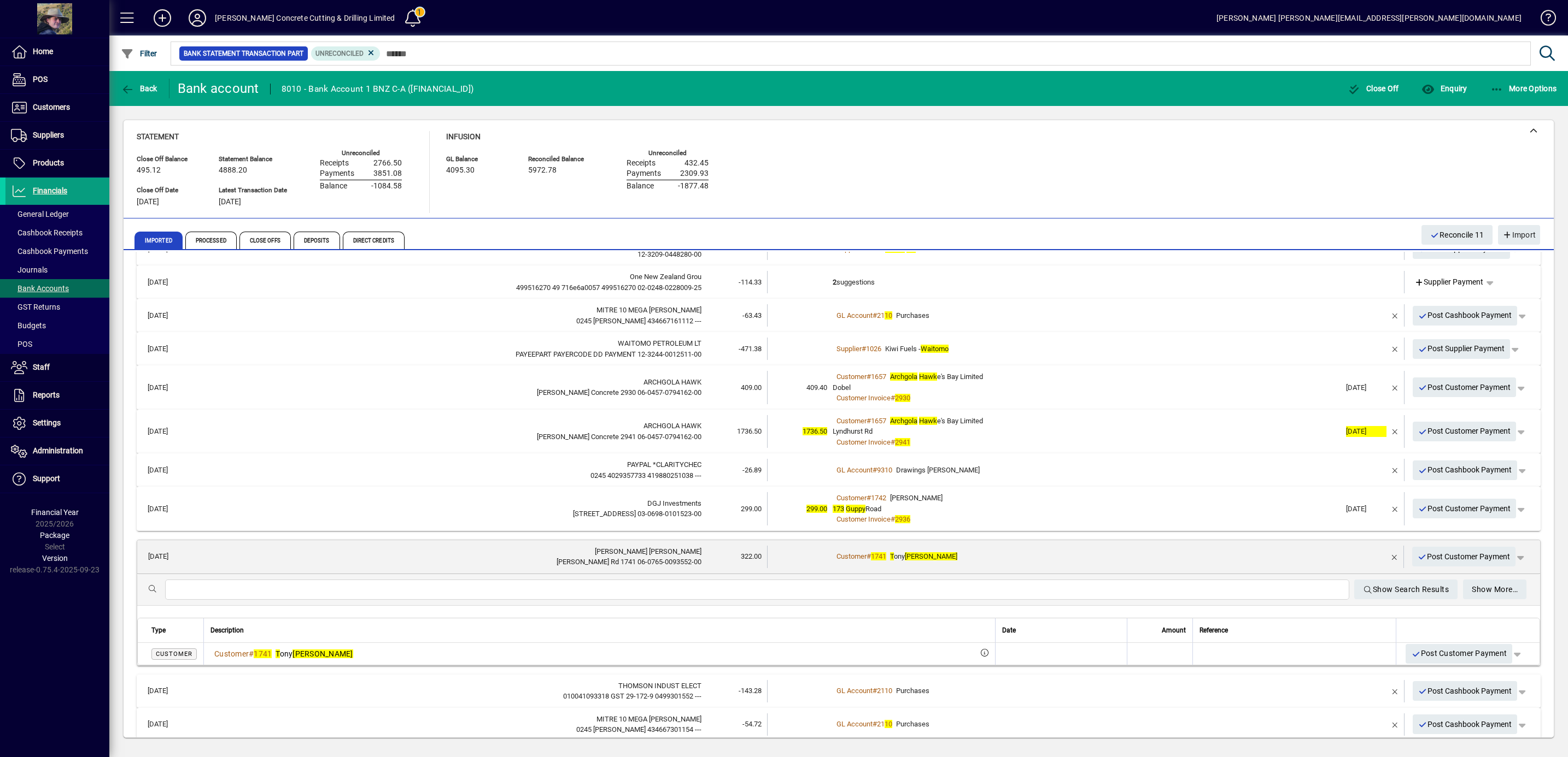
click at [1012, 559] on div "Customer # 1741 T [PERSON_NAME]" at bounding box center [1085, 557] width 507 height 11
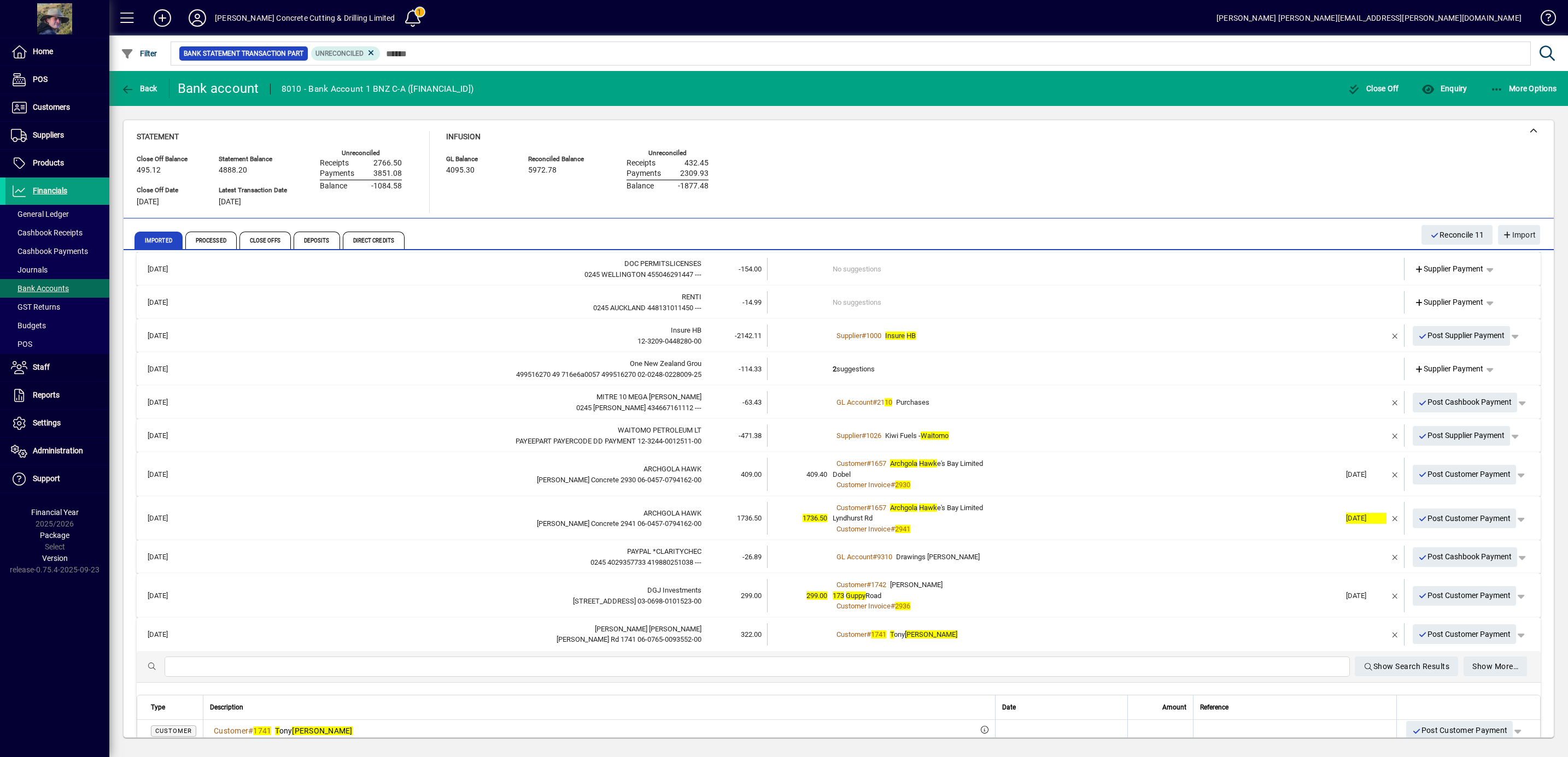
scroll to position [66, 0]
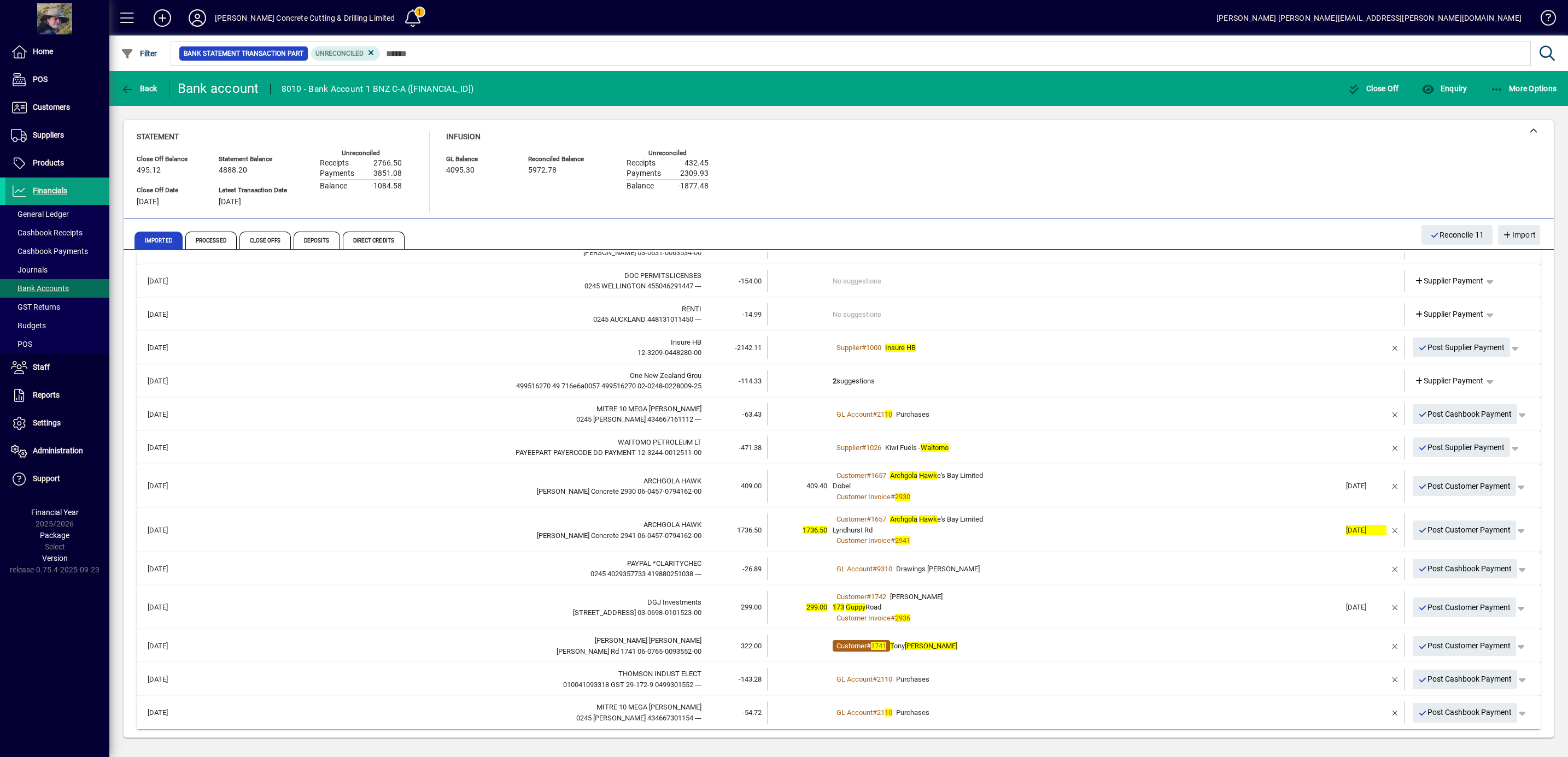
click at [850, 643] on span "Customer" at bounding box center [851, 646] width 30 height 8
click at [1002, 648] on div "Customer # 1741 T [PERSON_NAME]" at bounding box center [1086, 646] width 508 height 11
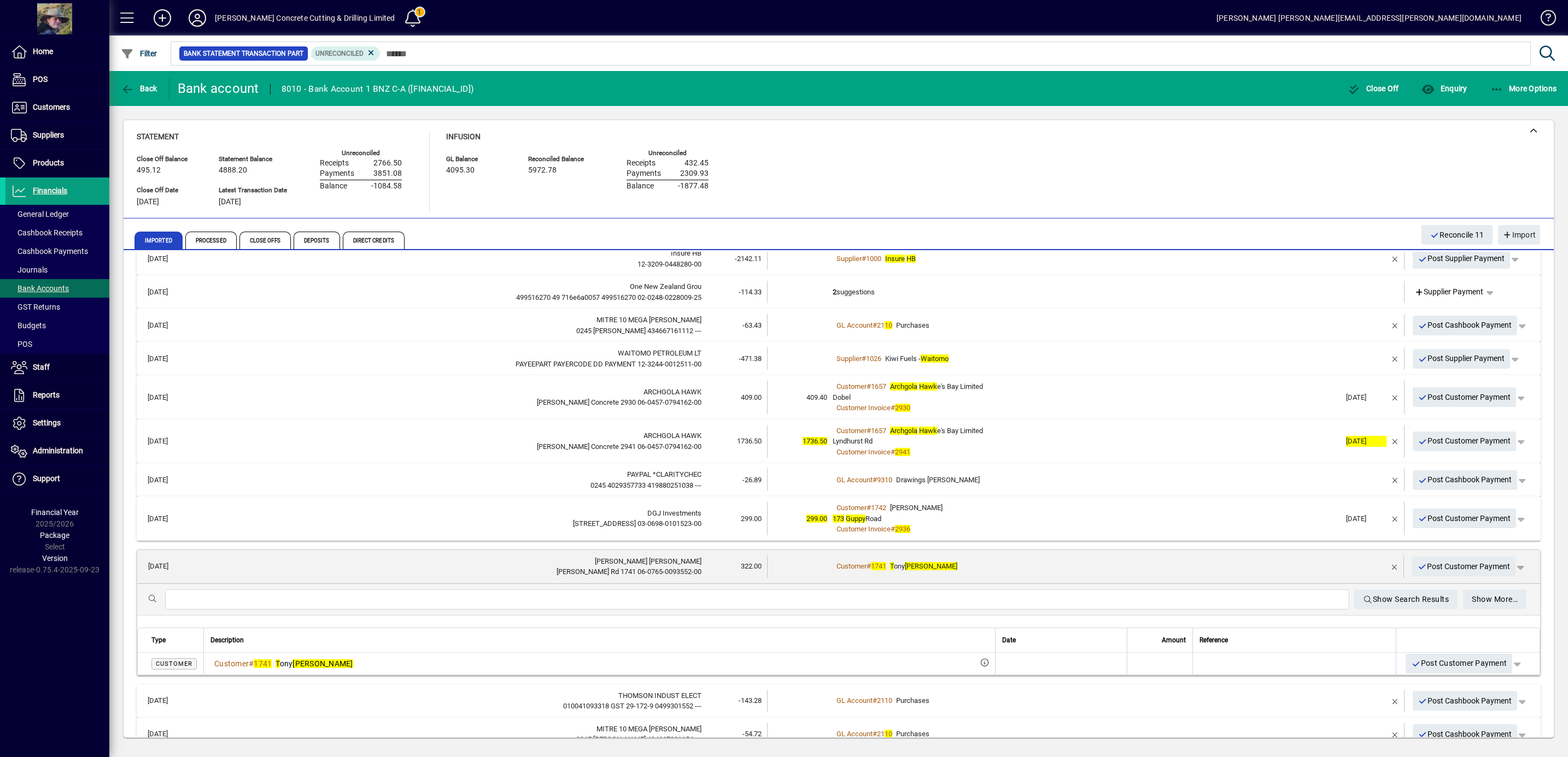
scroll to position [178, 0]
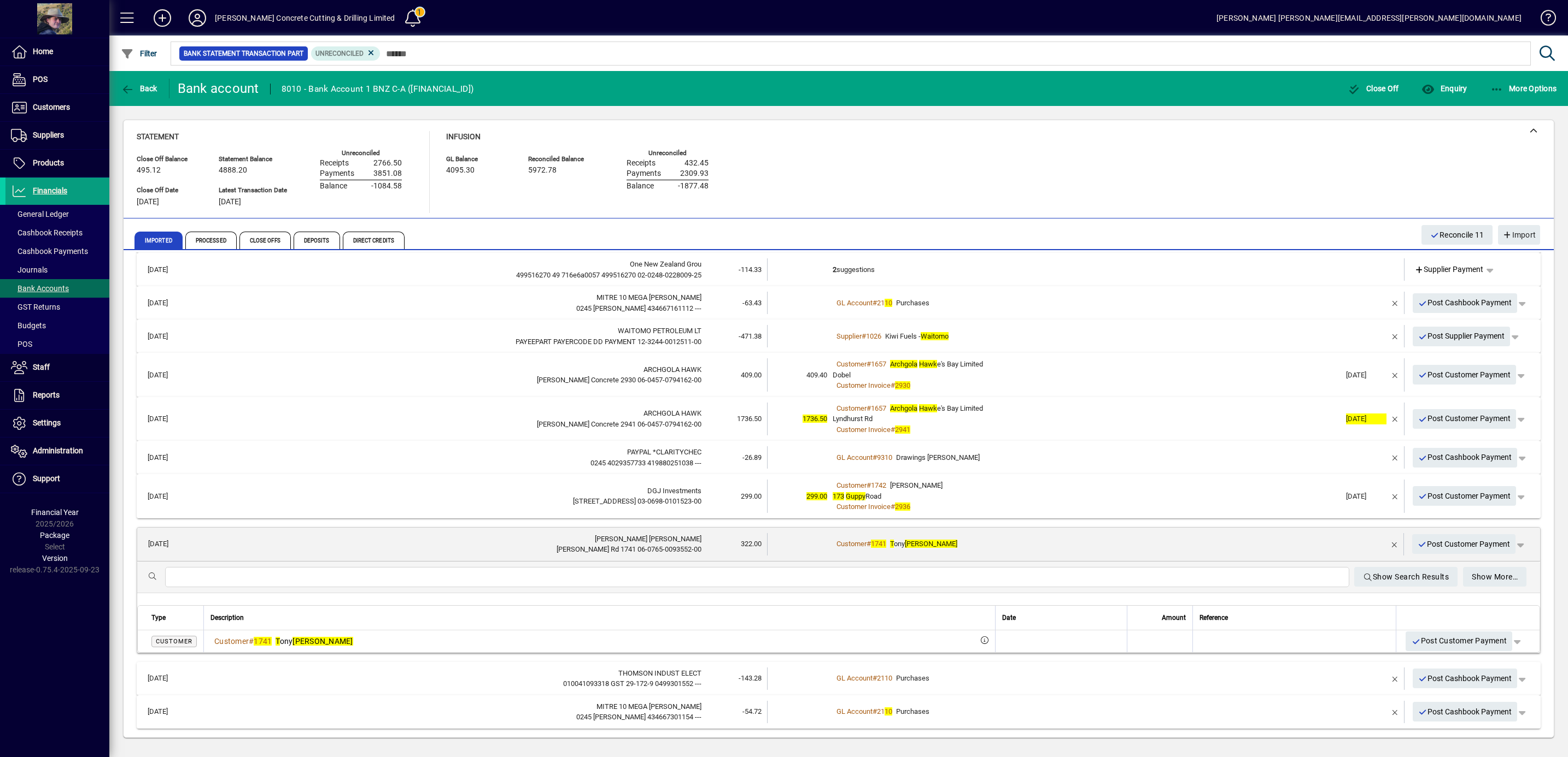
click at [999, 542] on div "Customer # 1741 T [PERSON_NAME]" at bounding box center [1085, 544] width 507 height 11
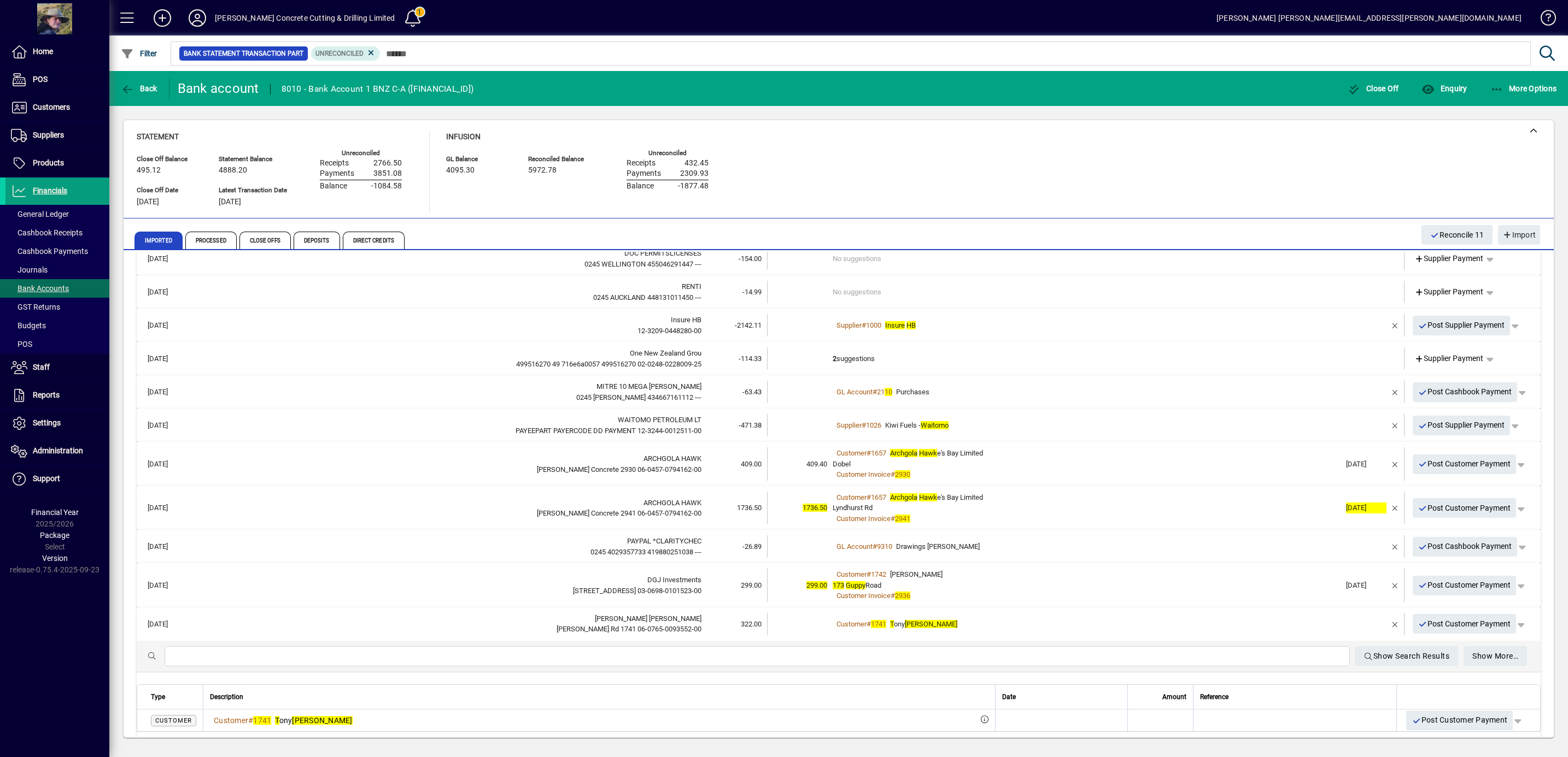
scroll to position [66, 0]
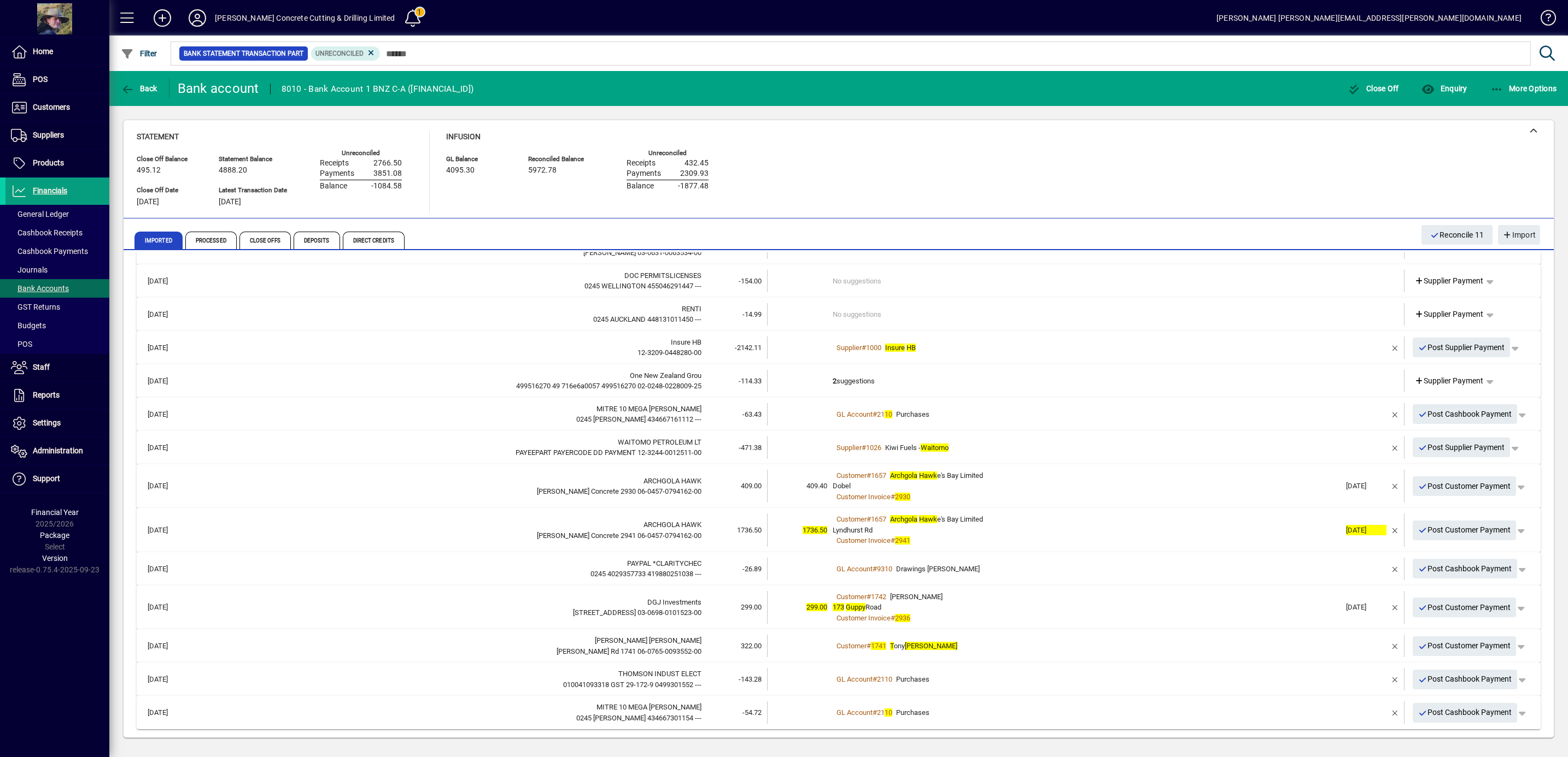
click at [979, 608] on div "[STREET_ADDRESS]" at bounding box center [1086, 608] width 508 height 11
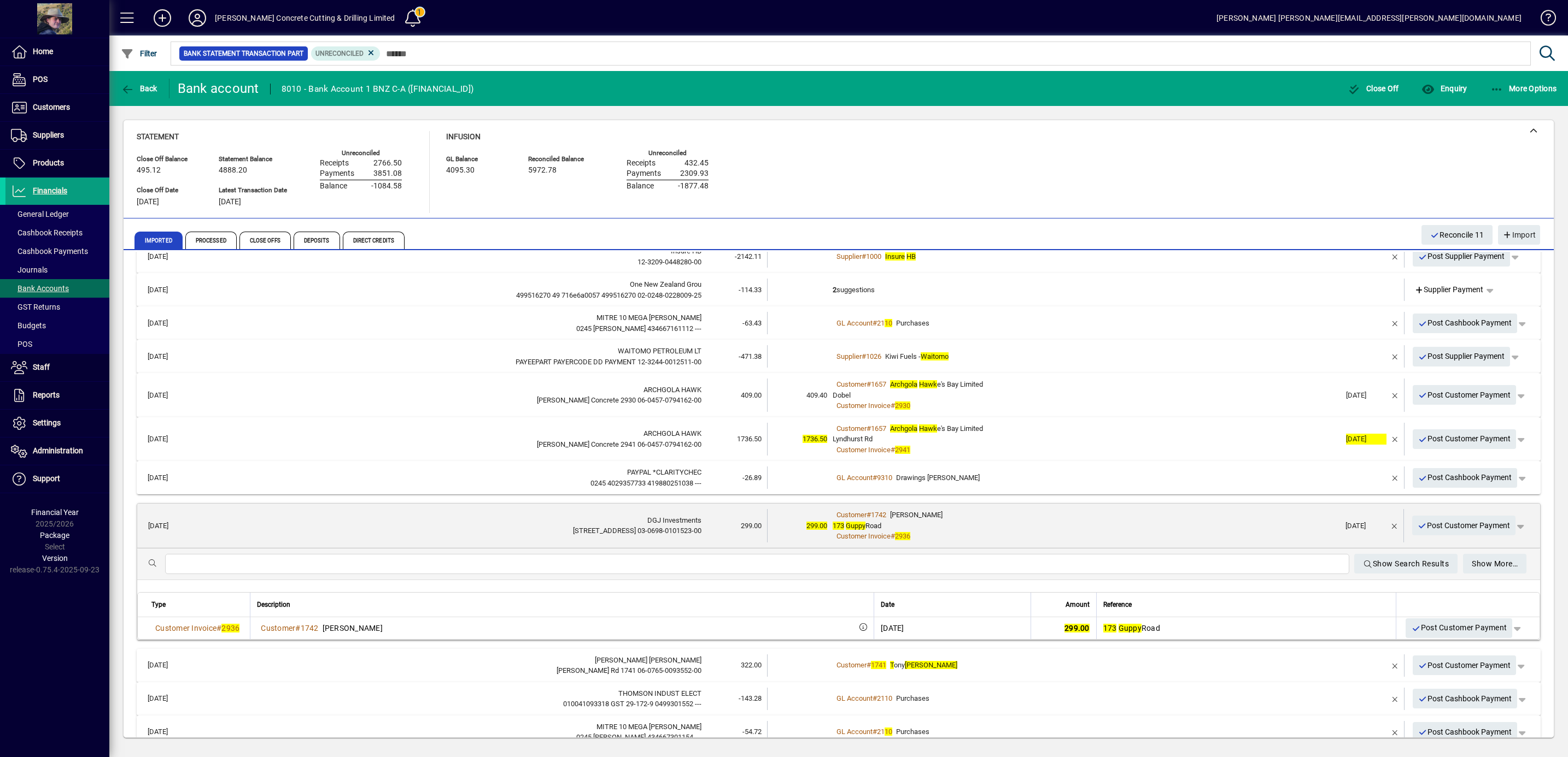
scroll to position [178, 0]
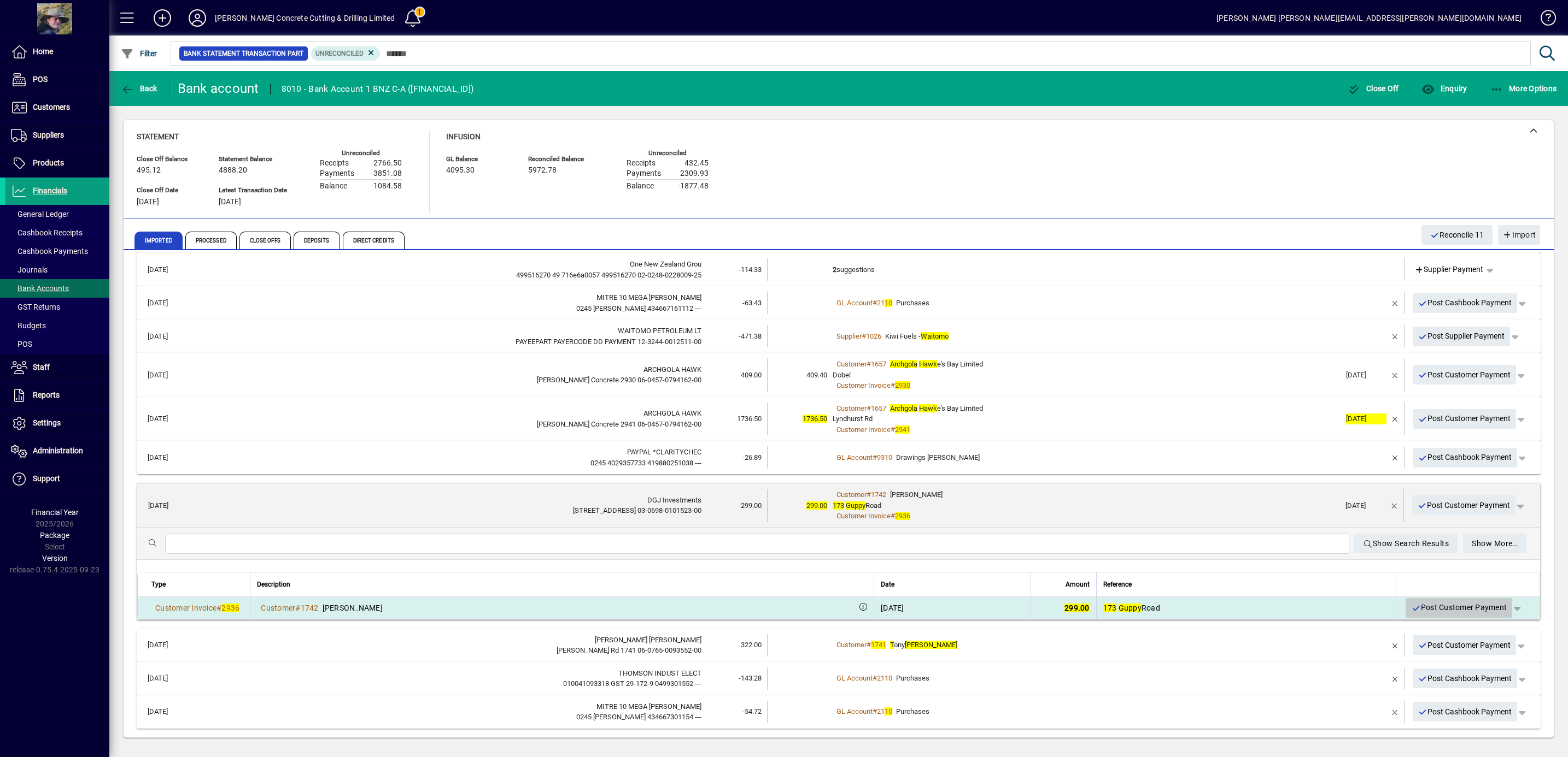
click at [1441, 601] on span "Post Customer Payment" at bounding box center [1458, 607] width 96 height 18
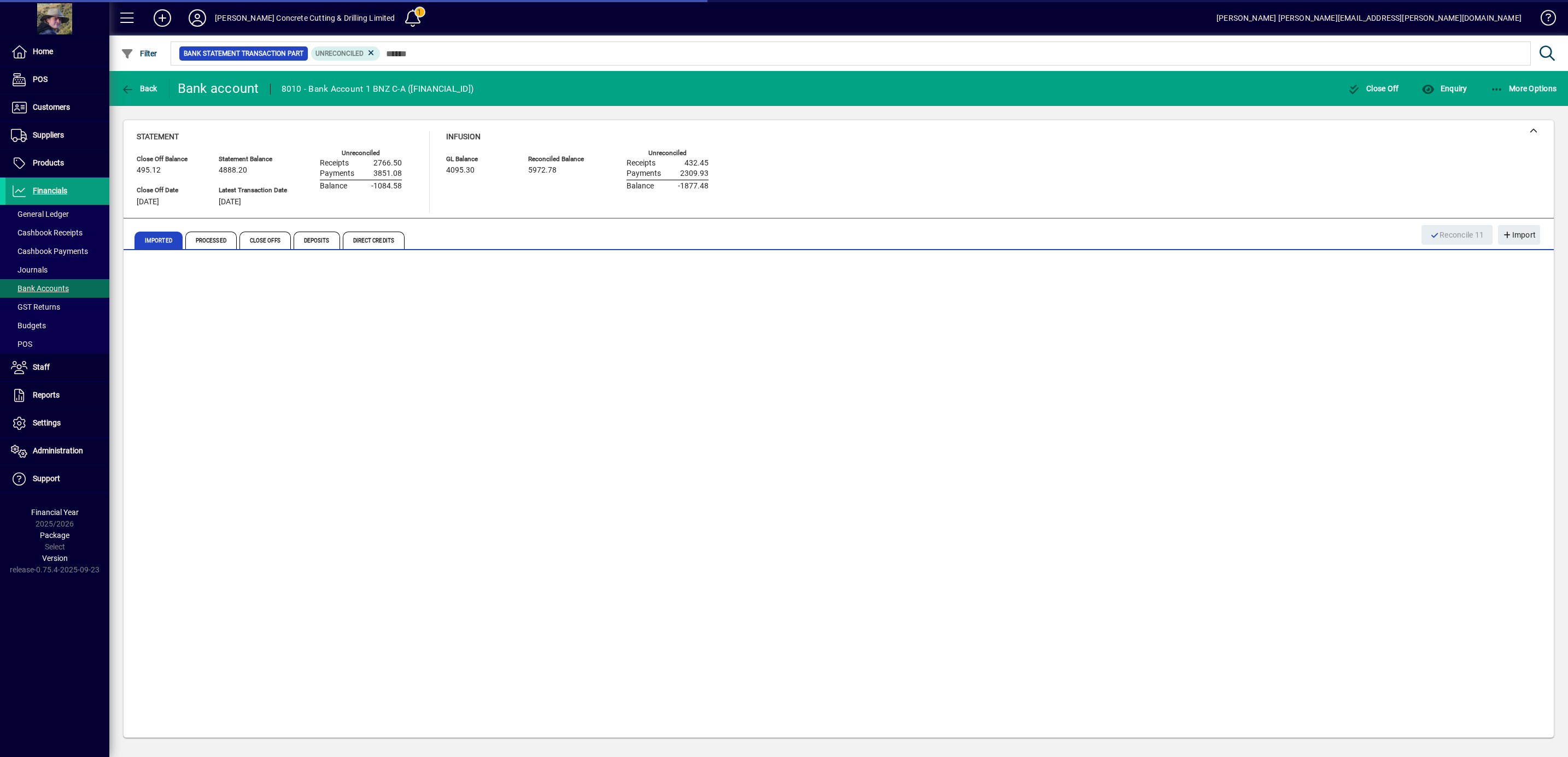
scroll to position [22, 0]
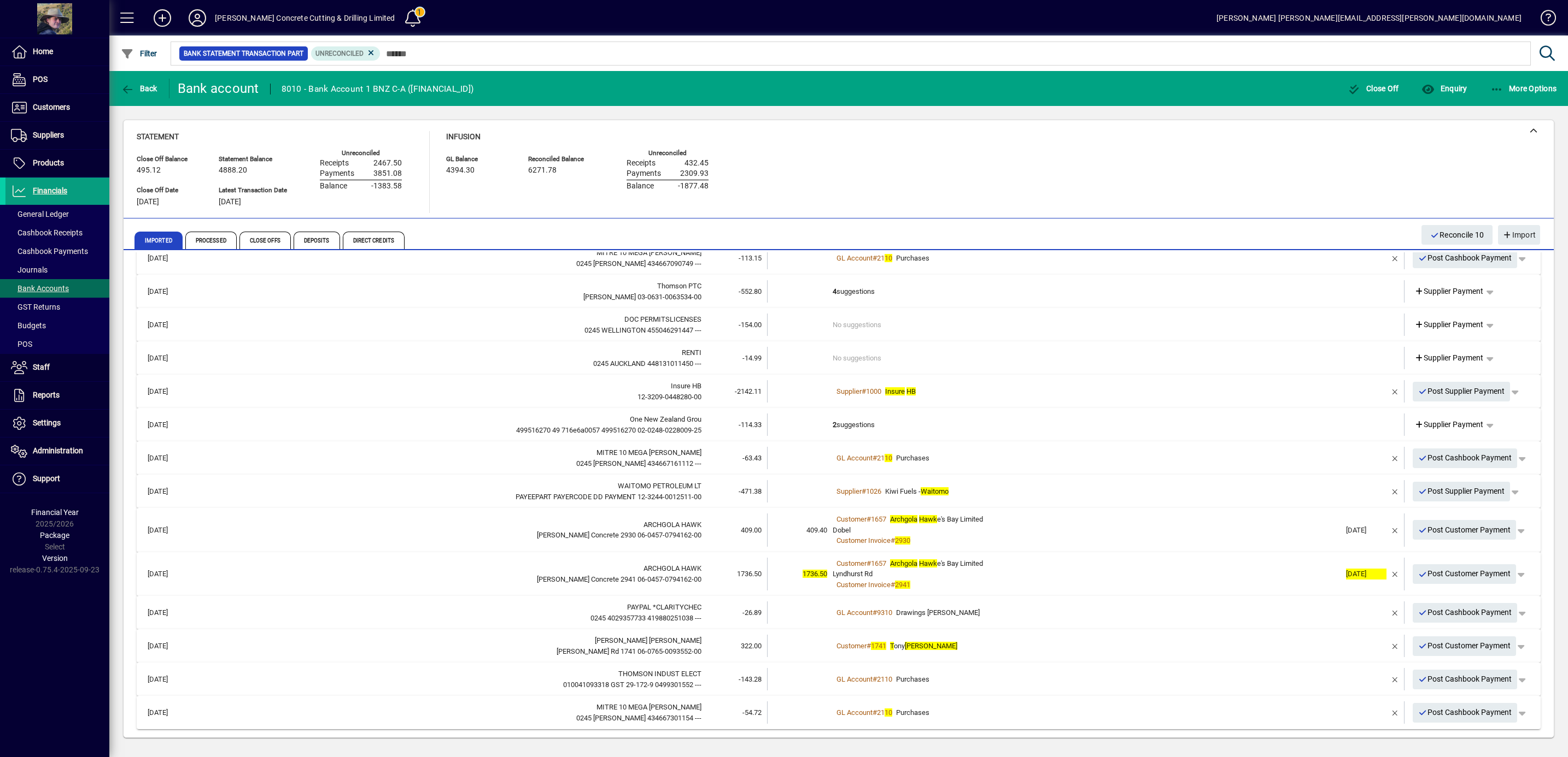
click at [1023, 575] on div "Lyndhurst Rd" at bounding box center [1086, 574] width 508 height 11
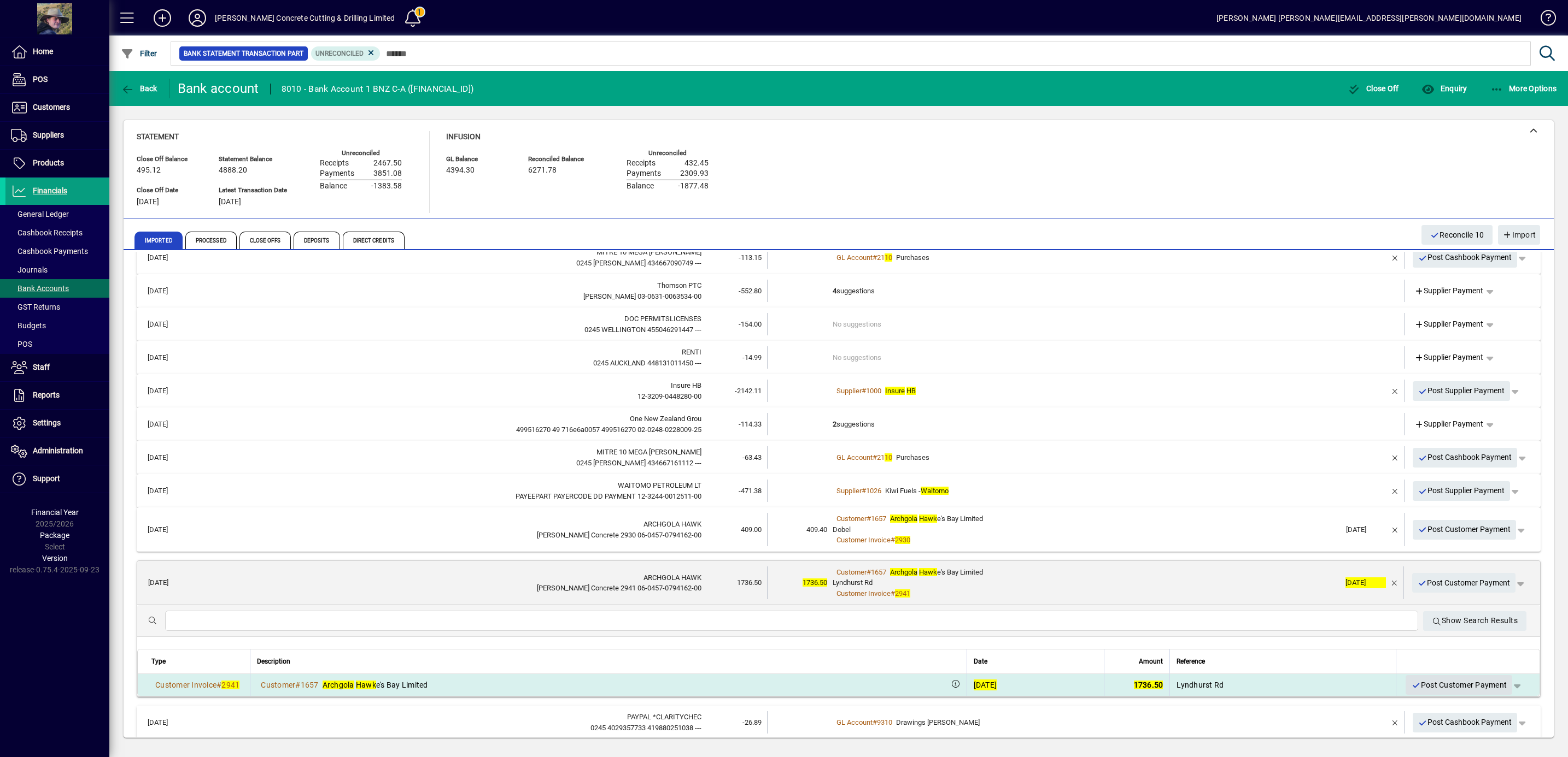
click at [1432, 684] on span "Post Customer Payment" at bounding box center [1458, 685] width 96 height 18
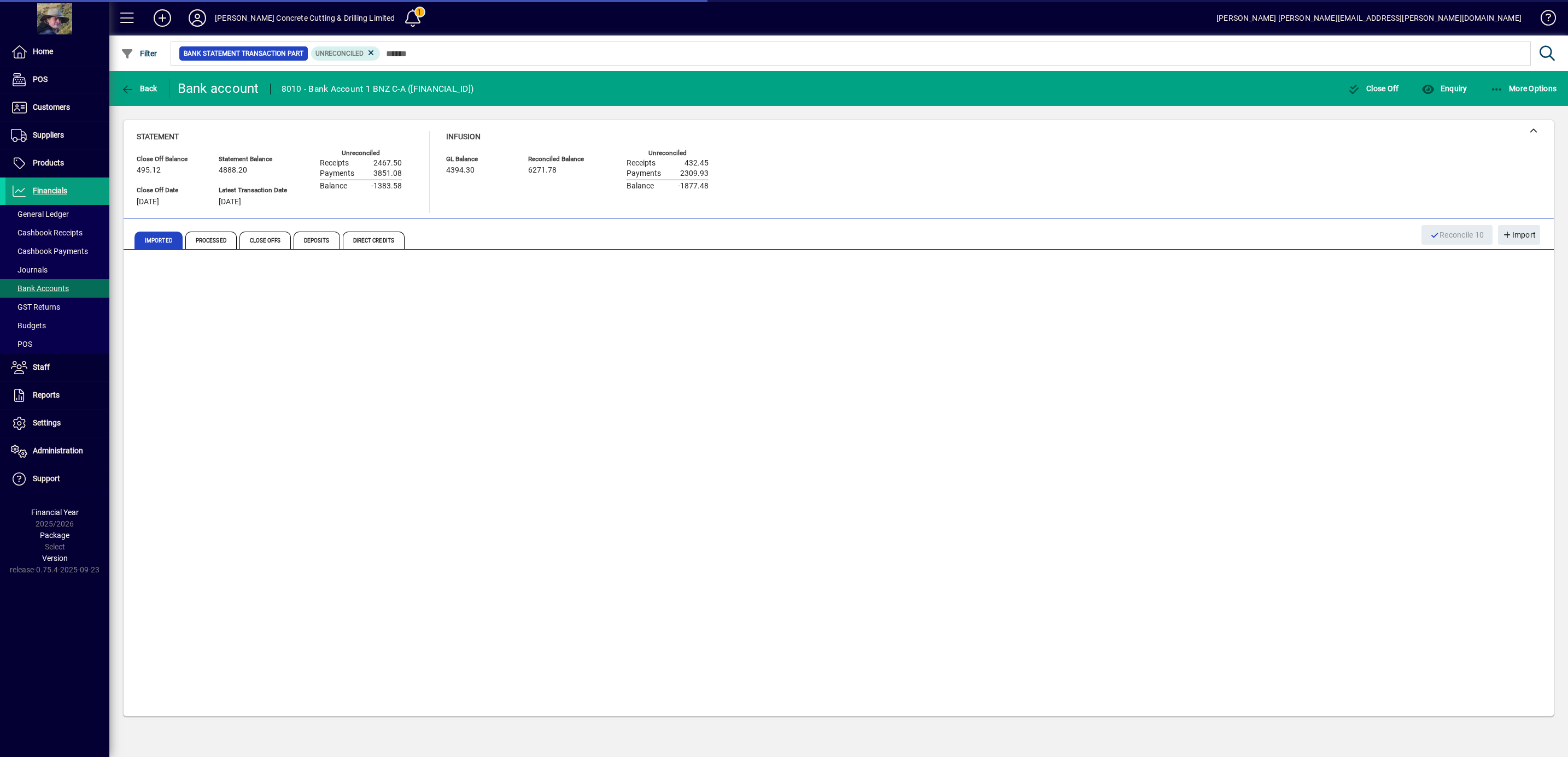
scroll to position [0, 0]
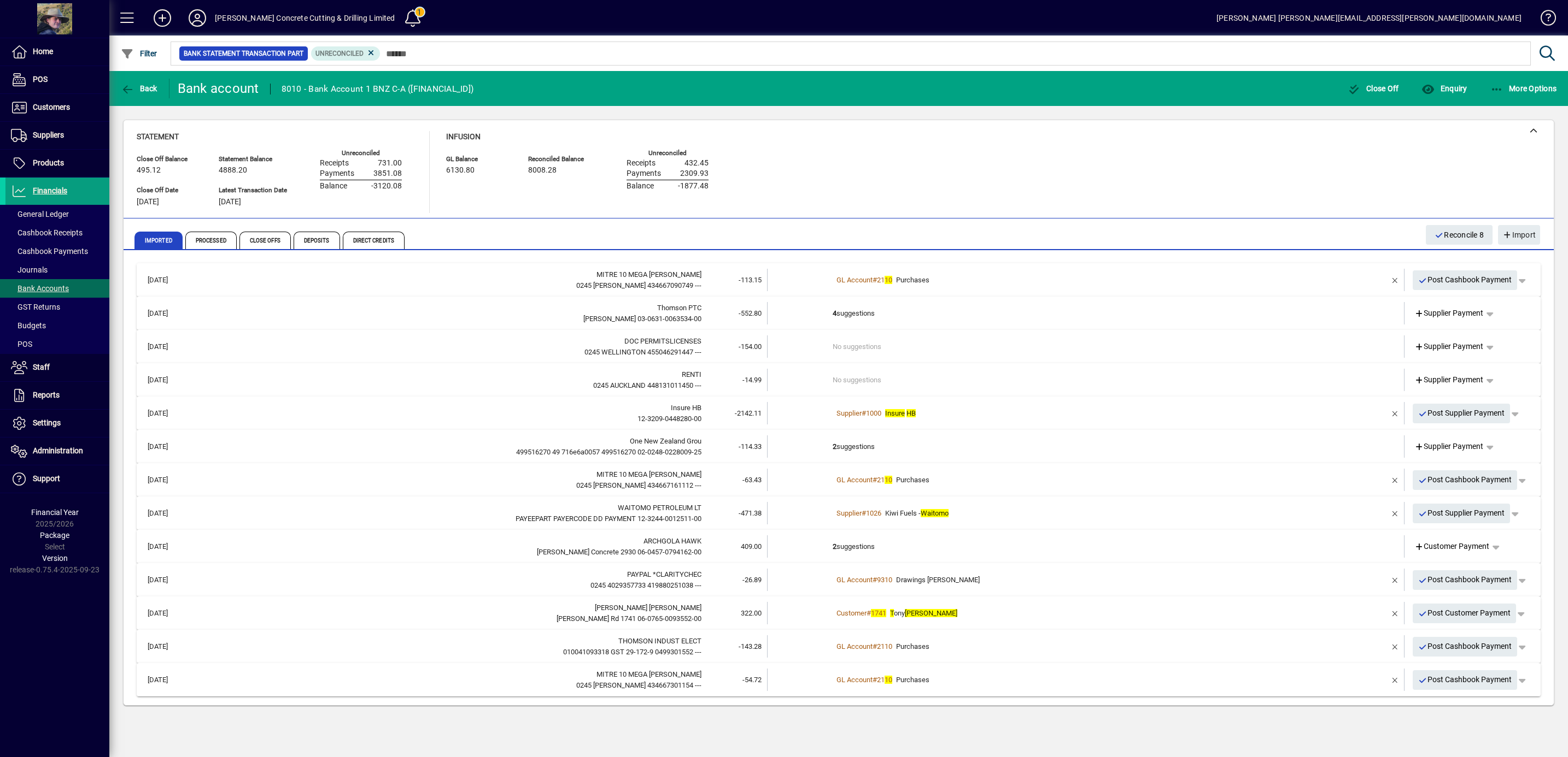
click at [975, 548] on td "2 suggestions" at bounding box center [1086, 547] width 508 height 22
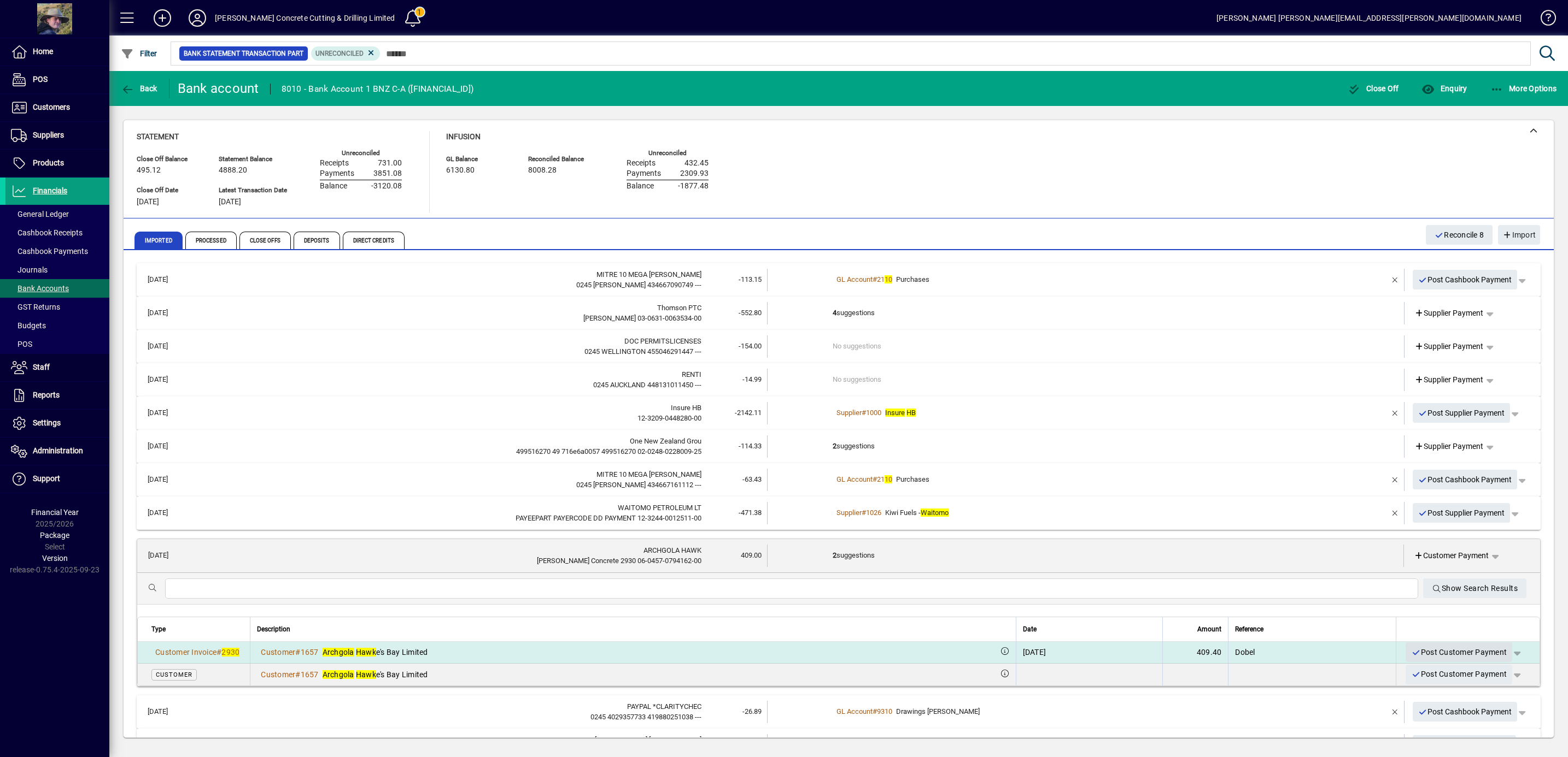
click at [1446, 649] on span "Post Customer Payment" at bounding box center [1458, 652] width 96 height 18
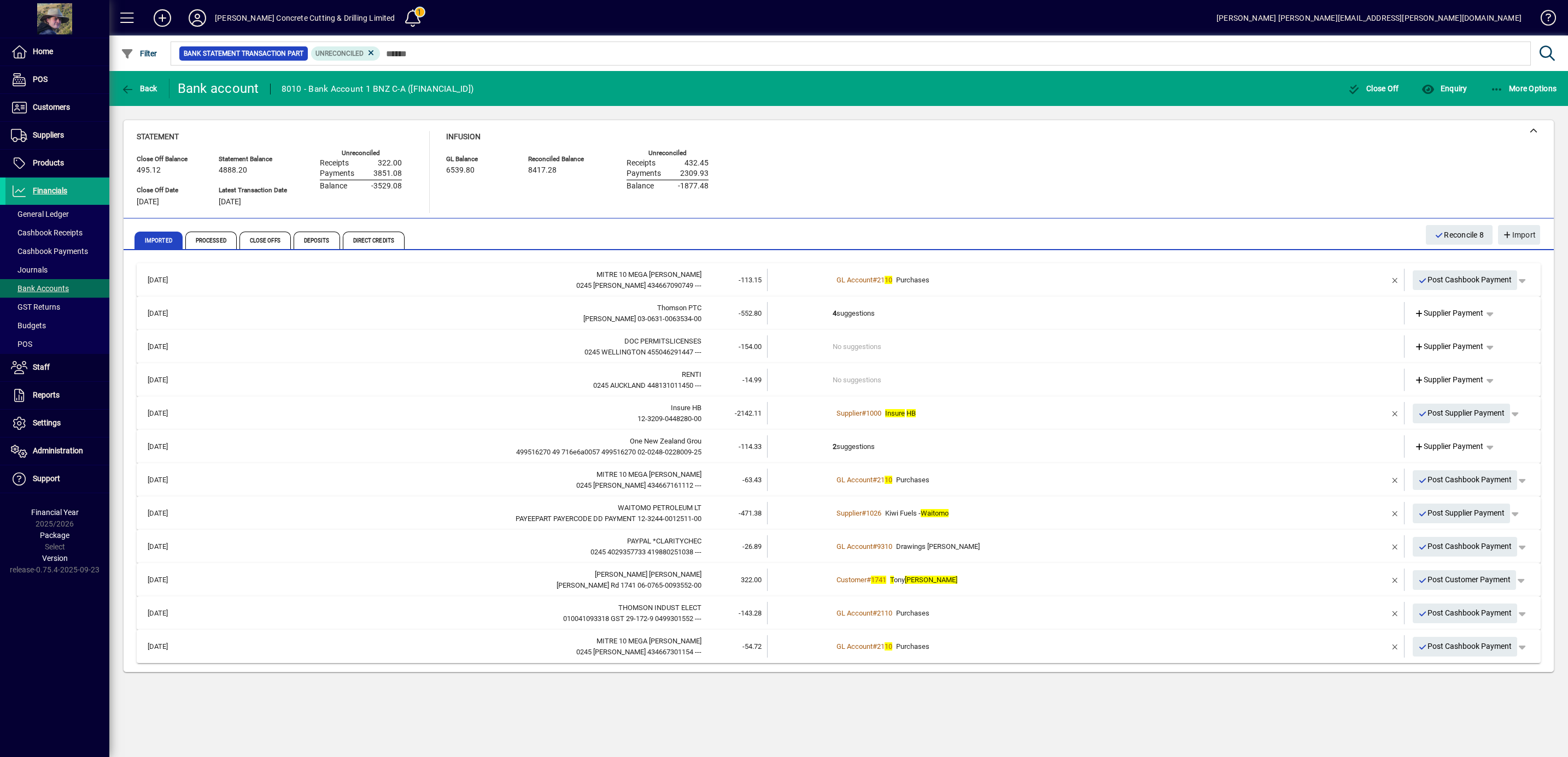
click at [990, 448] on td "2 suggestions" at bounding box center [1086, 447] width 508 height 22
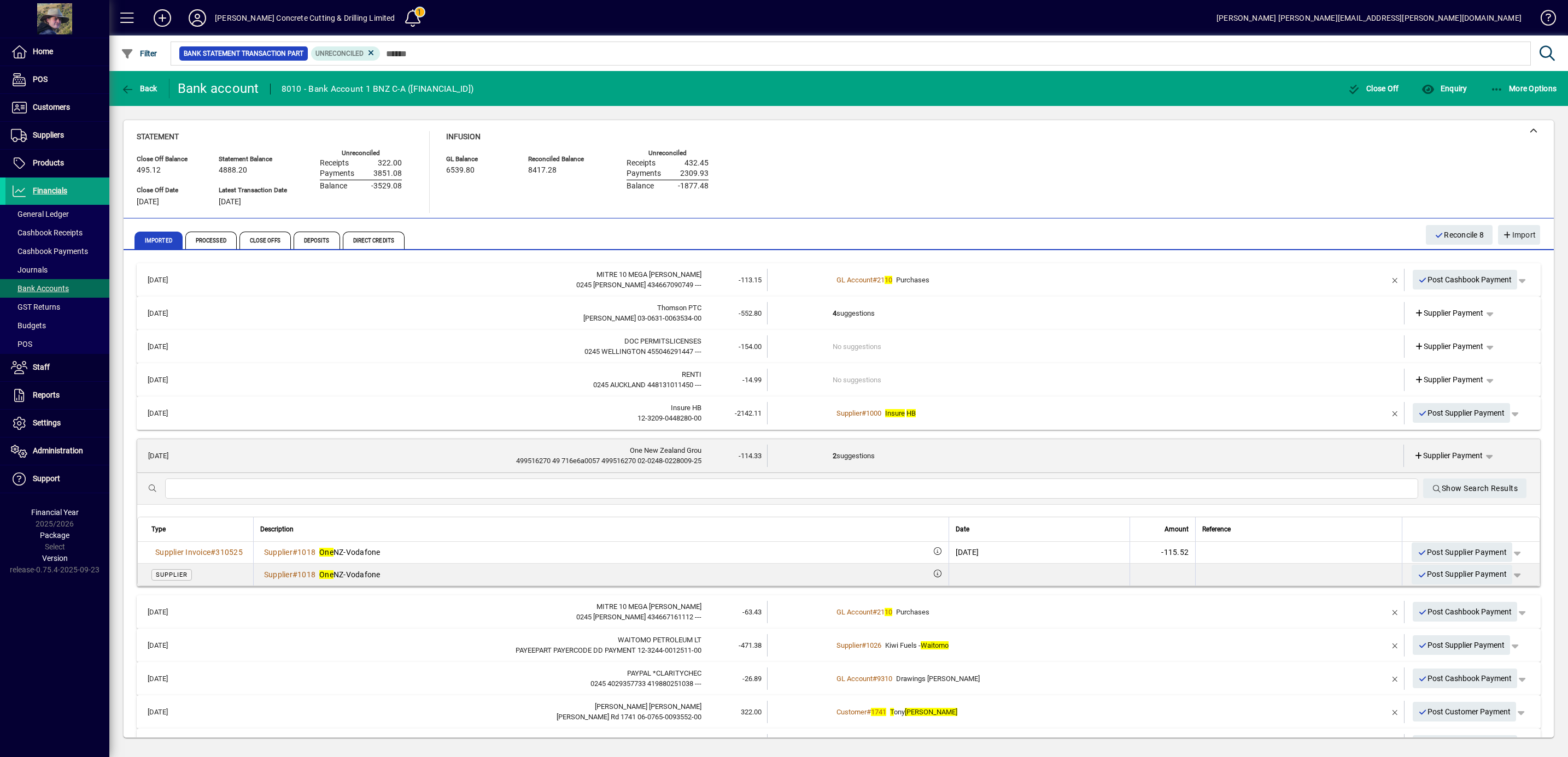
click at [993, 461] on td "2 suggestions" at bounding box center [1085, 456] width 507 height 22
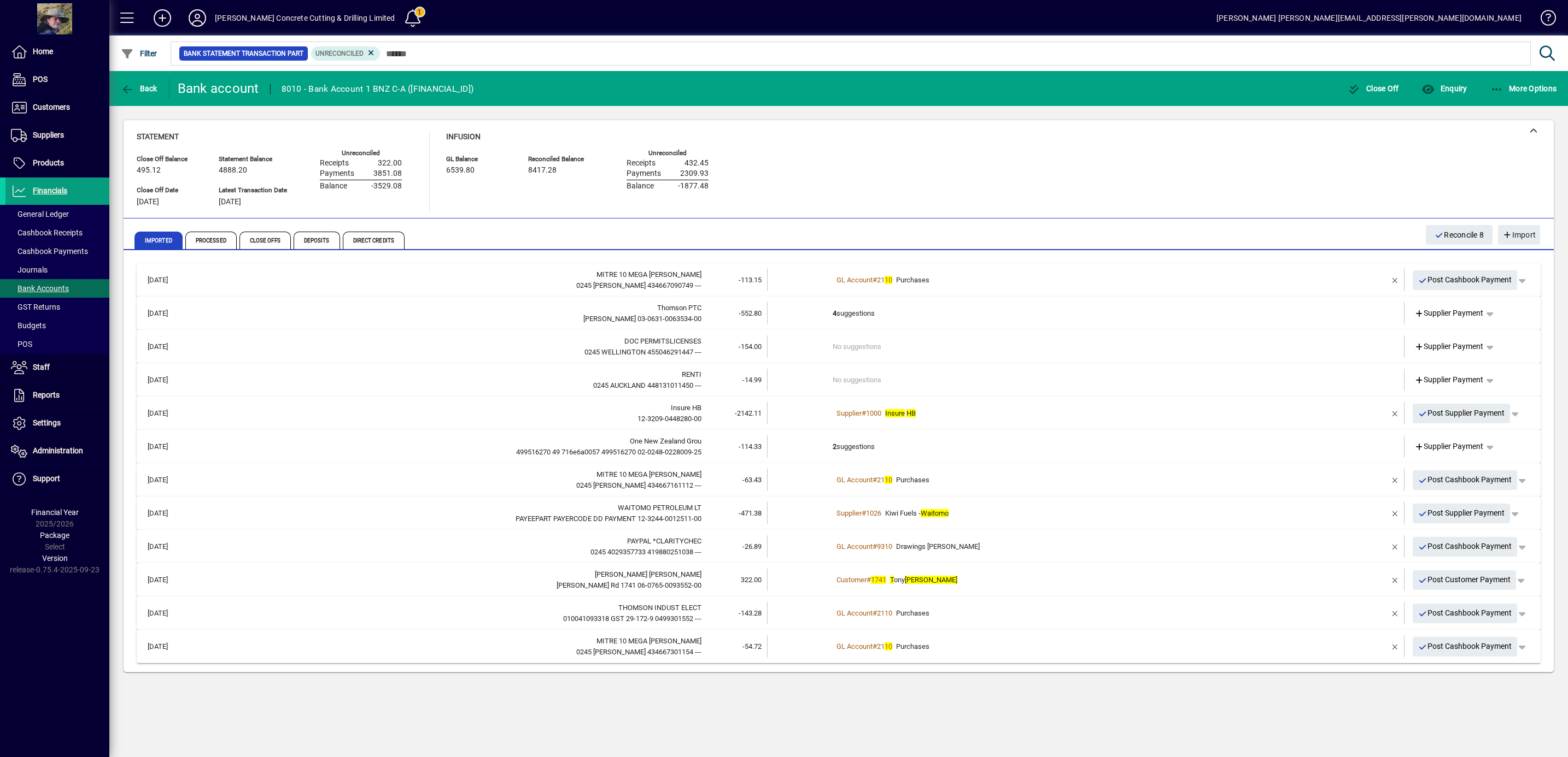
click at [993, 417] on div "Supplier # 1000 Insure HB" at bounding box center [1086, 414] width 508 height 11
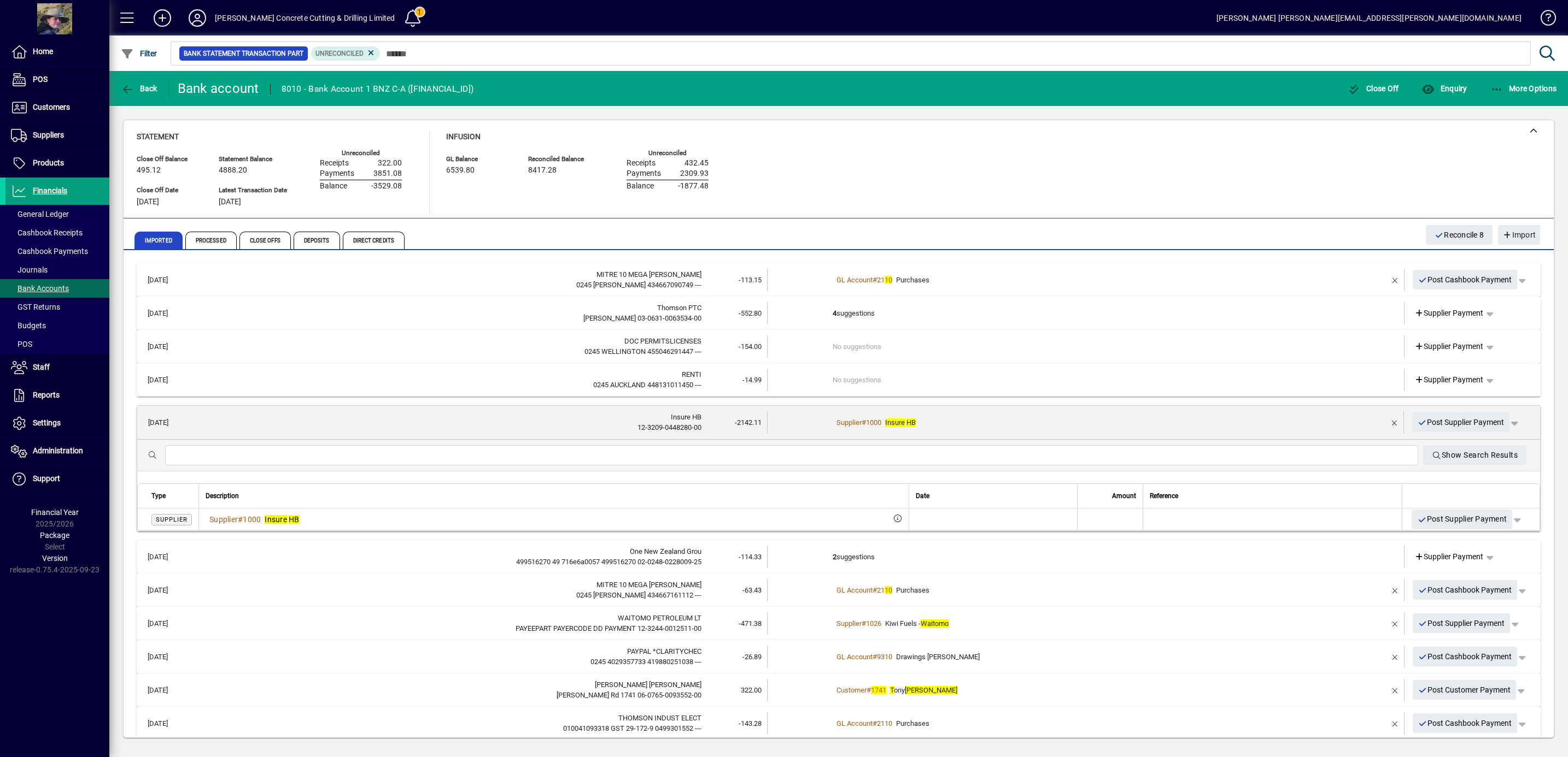
click at [997, 420] on div "Supplier # 1000 Insure HB" at bounding box center [1085, 423] width 507 height 11
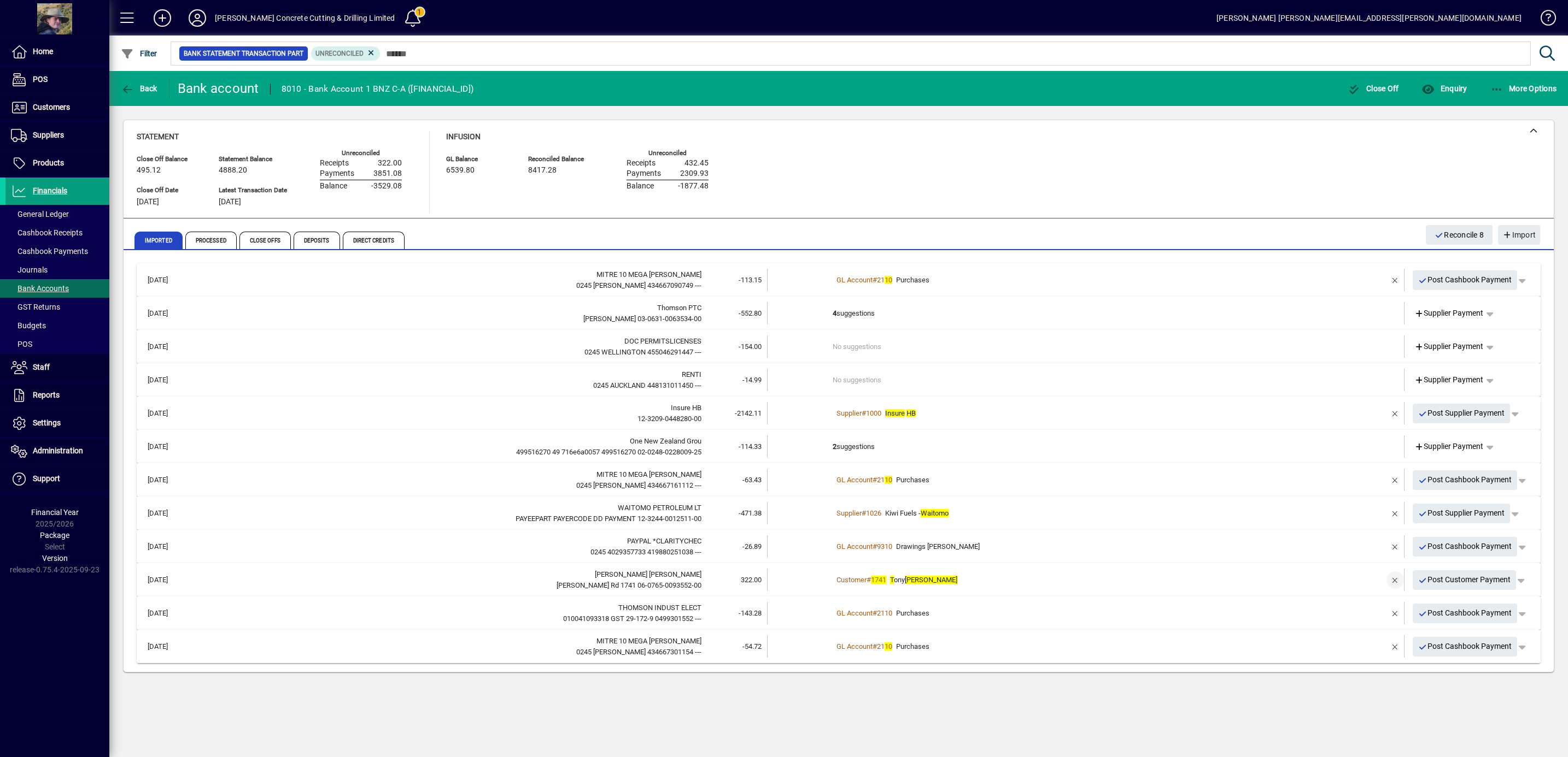
click at [1395, 581] on span "button" at bounding box center [1395, 580] width 26 height 26
click at [1448, 582] on span "Customer Payment" at bounding box center [1452, 580] width 75 height 11
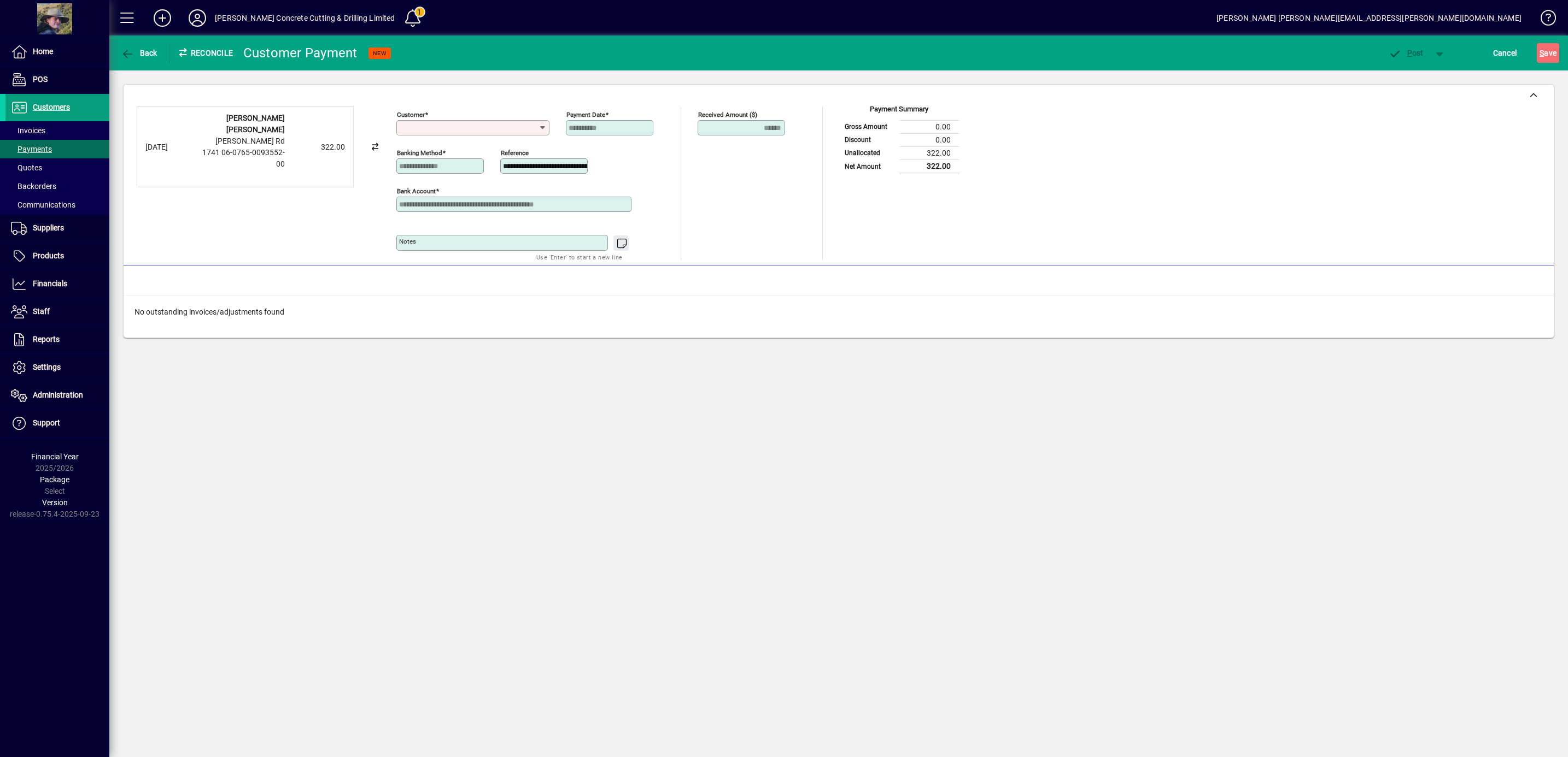
type input "*"
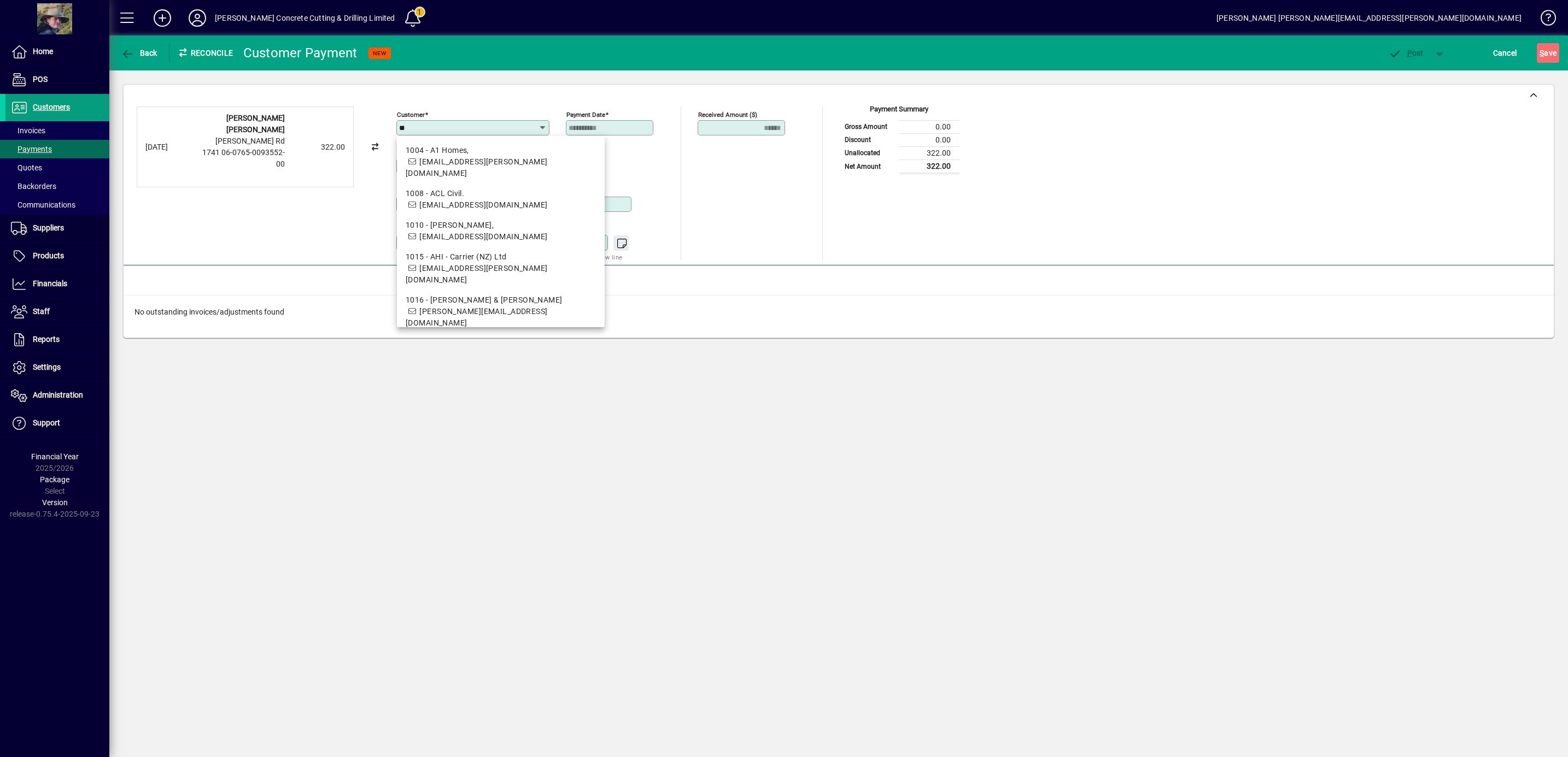
type input "*"
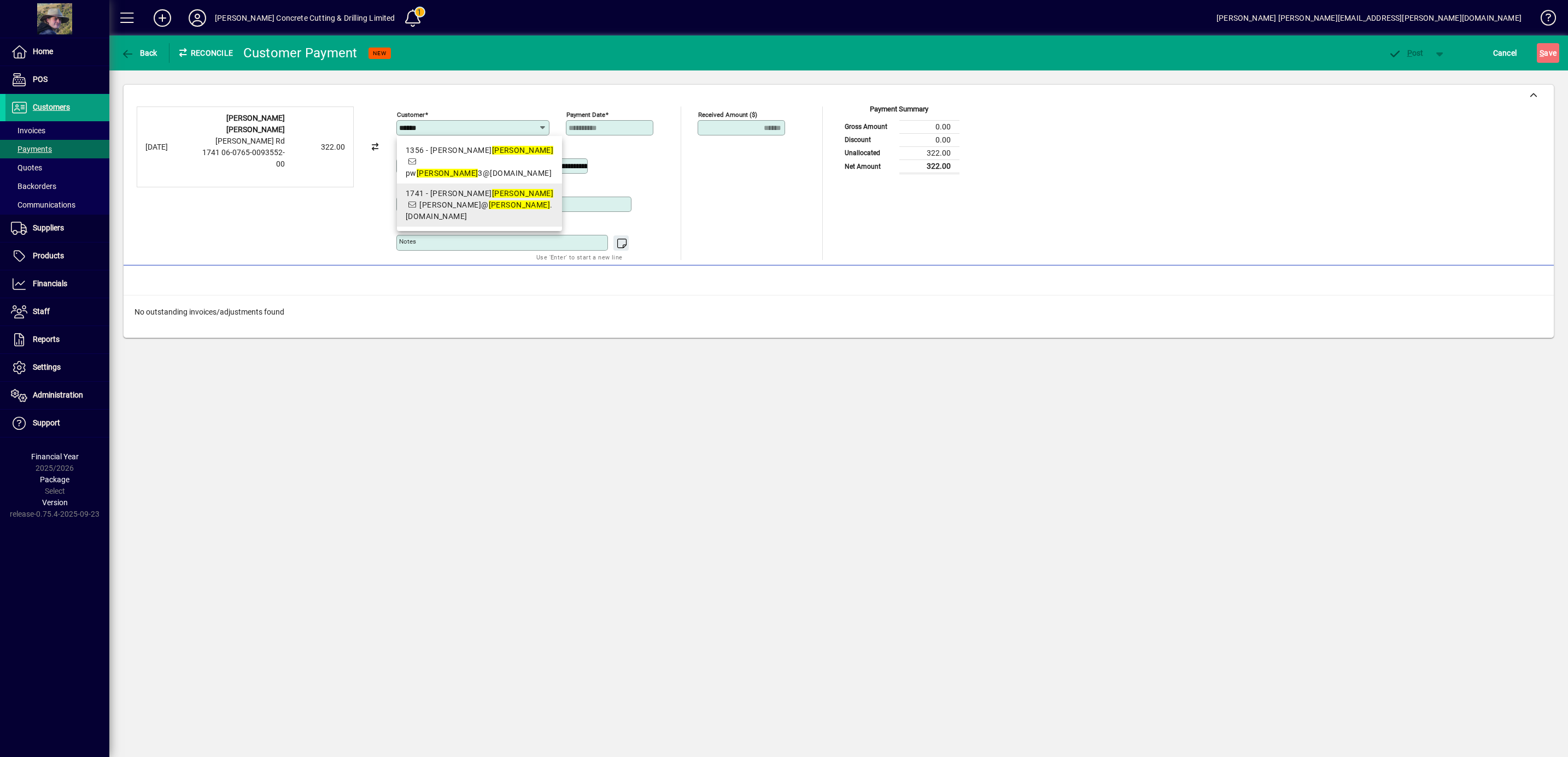
click at [488, 202] on em "[PERSON_NAME]" at bounding box center [519, 204] width 62 height 8
type input "**********"
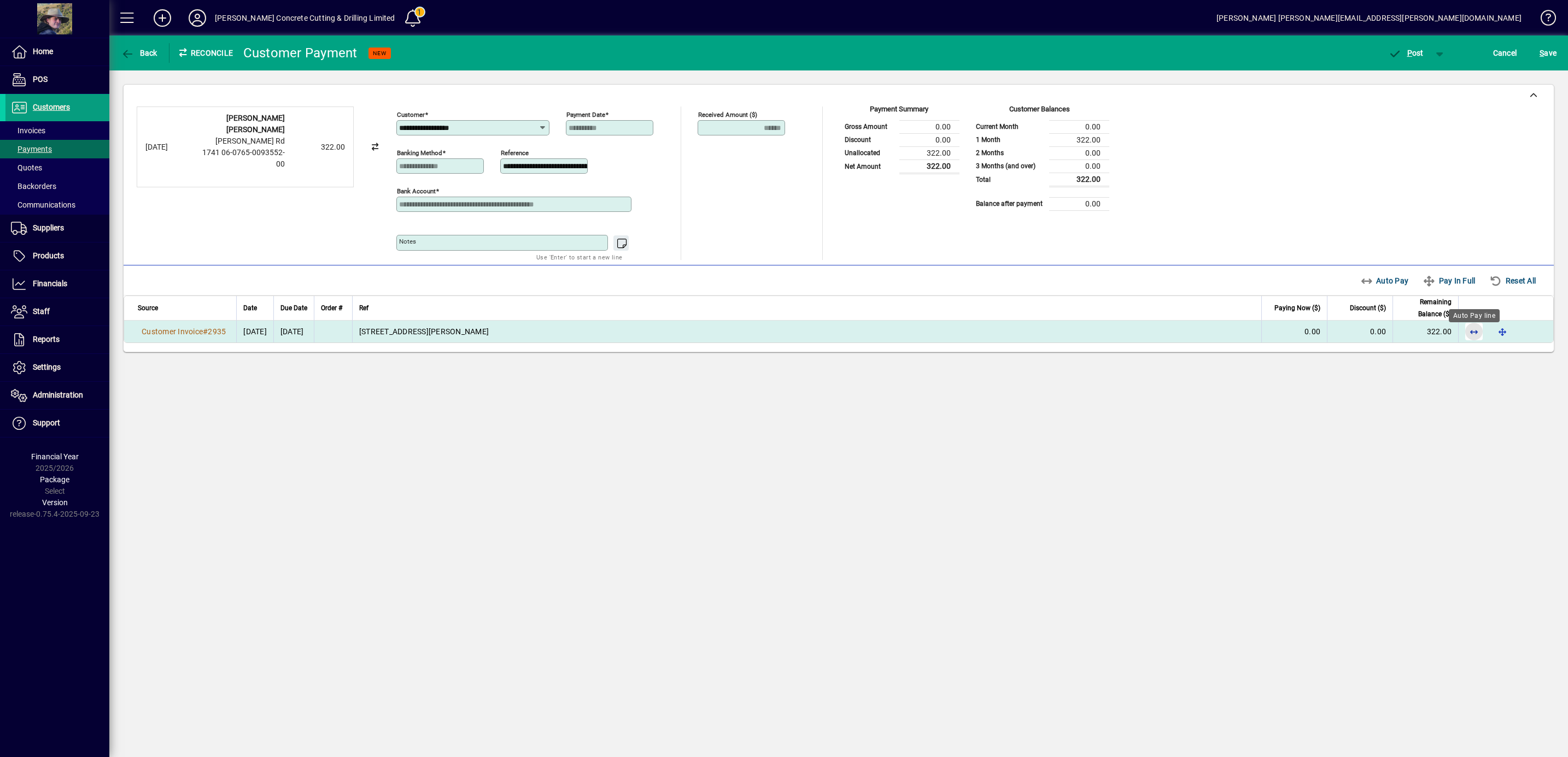
click at [1472, 336] on span "button" at bounding box center [1473, 332] width 26 height 26
click at [1409, 53] on span "P" at bounding box center [1409, 52] width 5 height 8
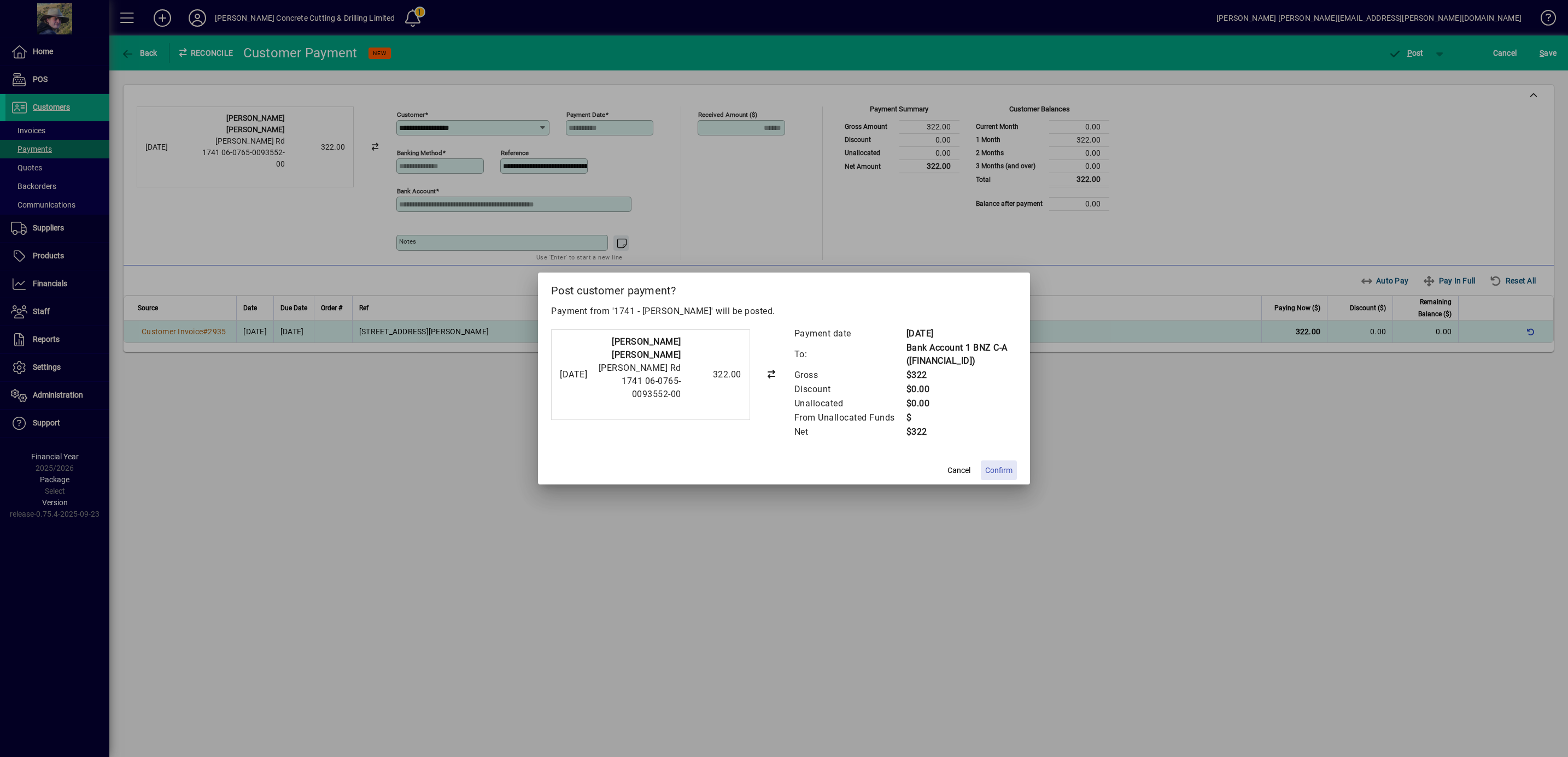
click at [1002, 472] on span "Confirm" at bounding box center [998, 470] width 27 height 11
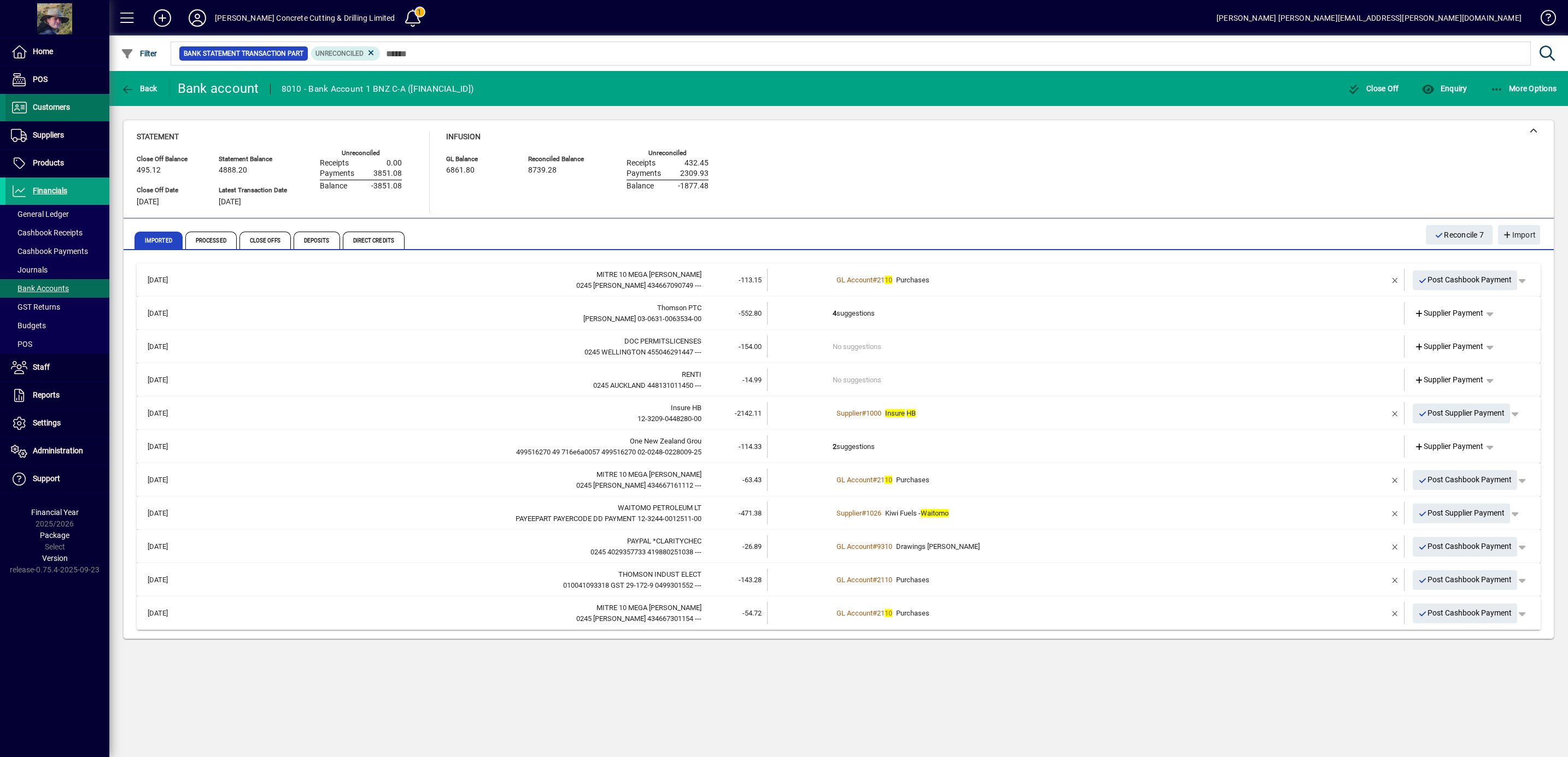
click at [56, 105] on span "Customers" at bounding box center [52, 107] width 37 height 8
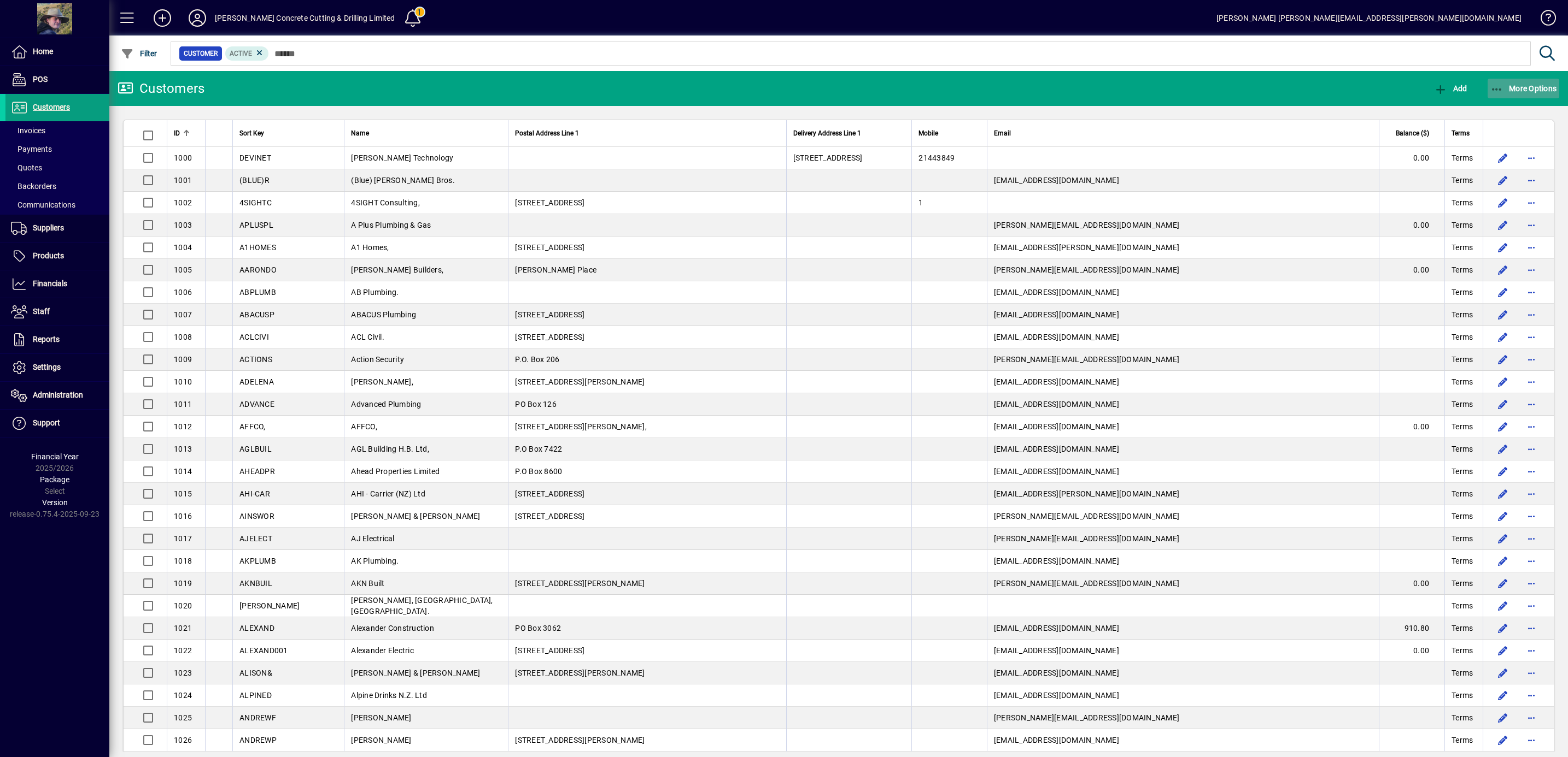
click at [1505, 87] on span "More Options" at bounding box center [1523, 88] width 67 height 8
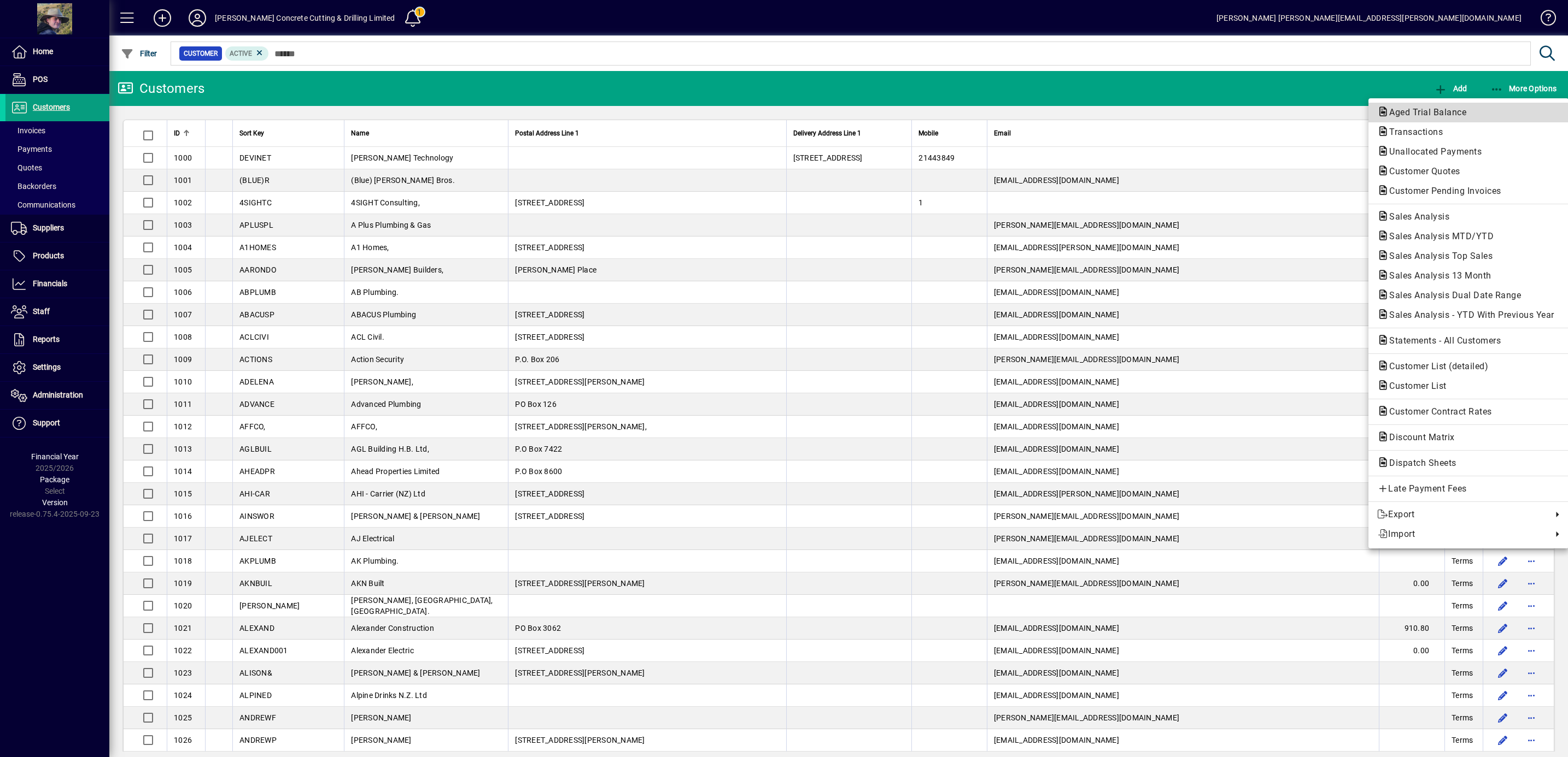
click at [1413, 113] on span "Aged Trial Balance" at bounding box center [1424, 111] width 95 height 10
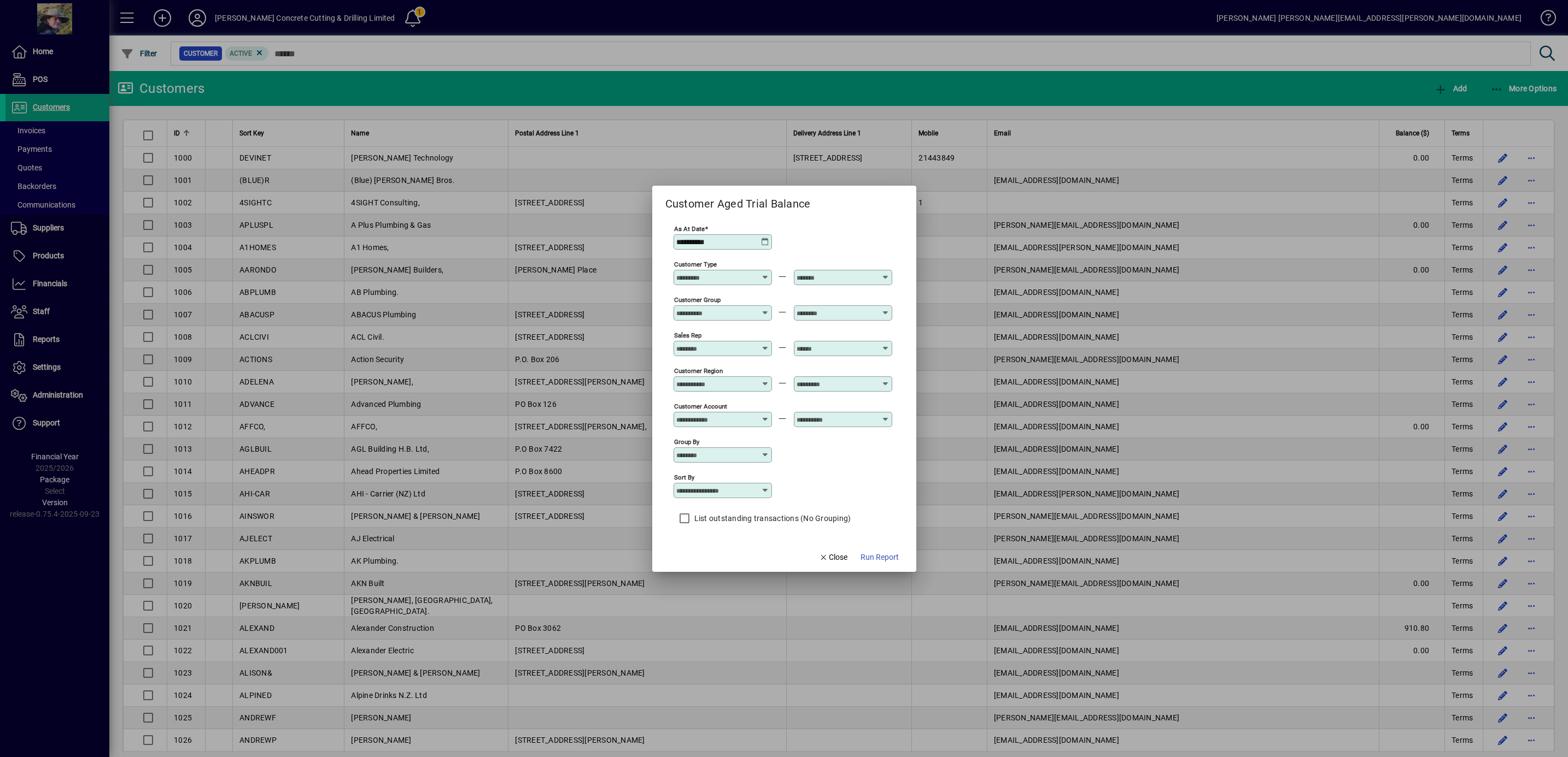
click at [756, 487] on div "Sort by" at bounding box center [723, 491] width 98 height 15
click at [724, 536] on div "Customer Name" at bounding box center [714, 536] width 67 height 11
type input "**********"
click at [875, 562] on span "Run Report" at bounding box center [879, 557] width 38 height 11
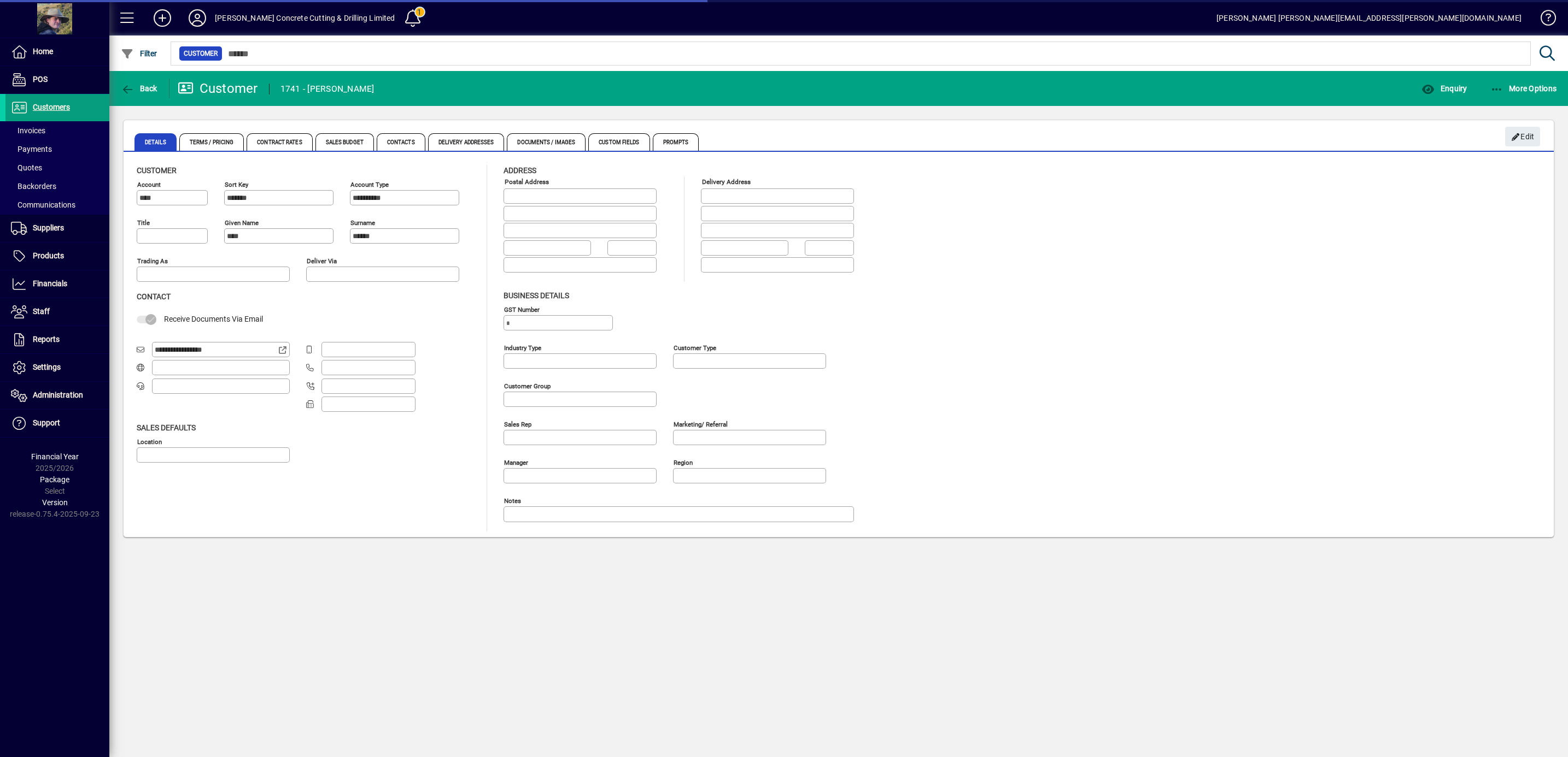
type input "**********"
